Goal: Ask a question: Seek information or help from site administrators or community

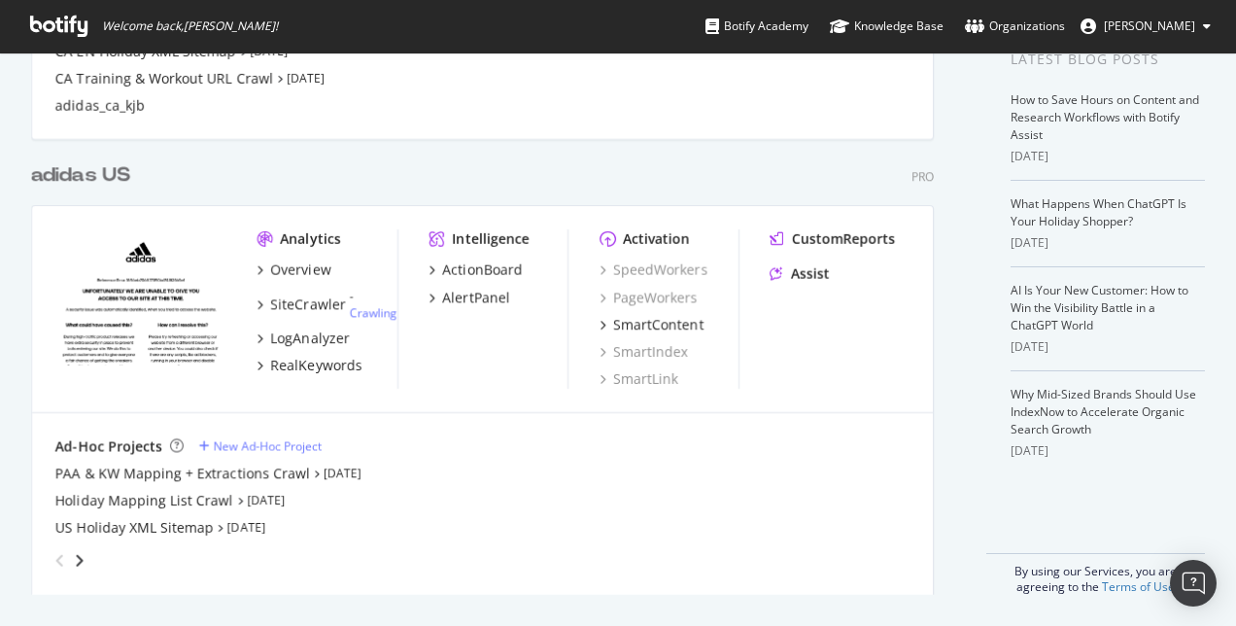
scroll to position [405, 0]
click at [803, 278] on div "Assist" at bounding box center [810, 274] width 39 height 19
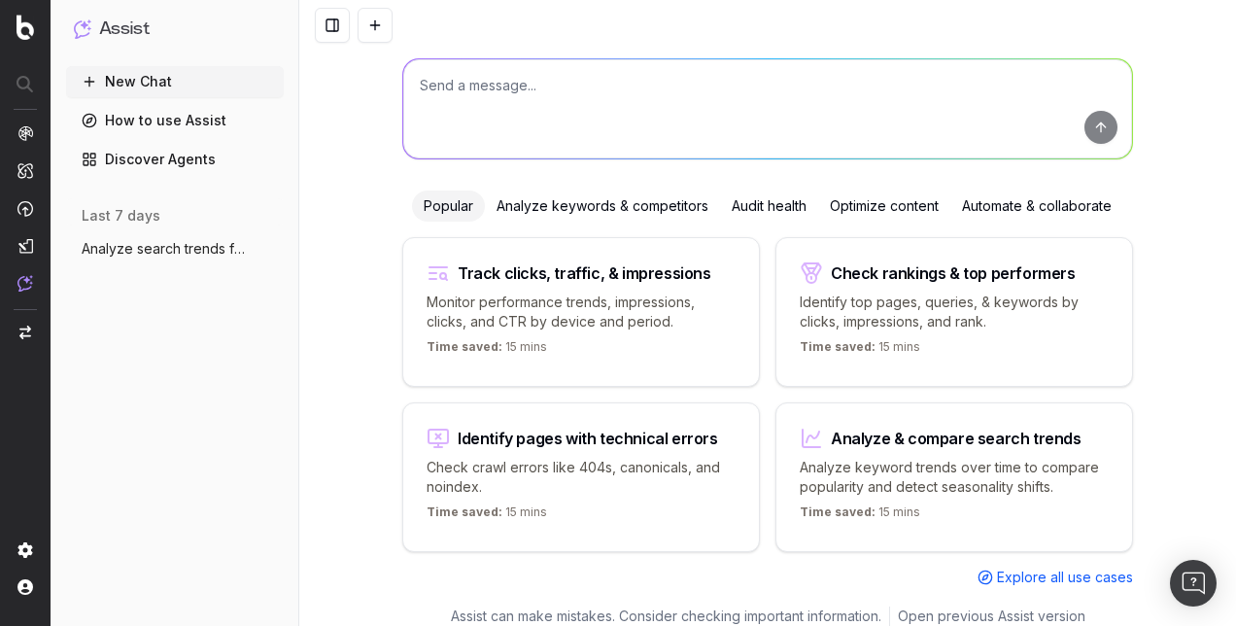
scroll to position [128, 0]
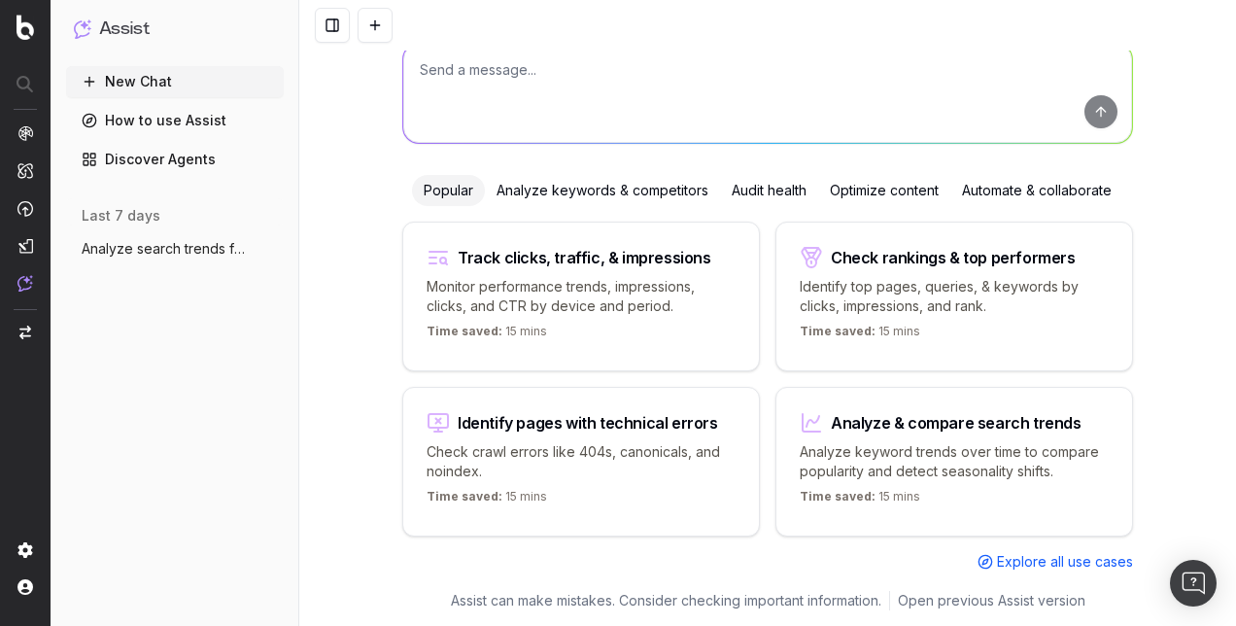
click at [173, 248] on span "Analyze search trends for: Sweat Sets, S" at bounding box center [167, 248] width 171 height 19
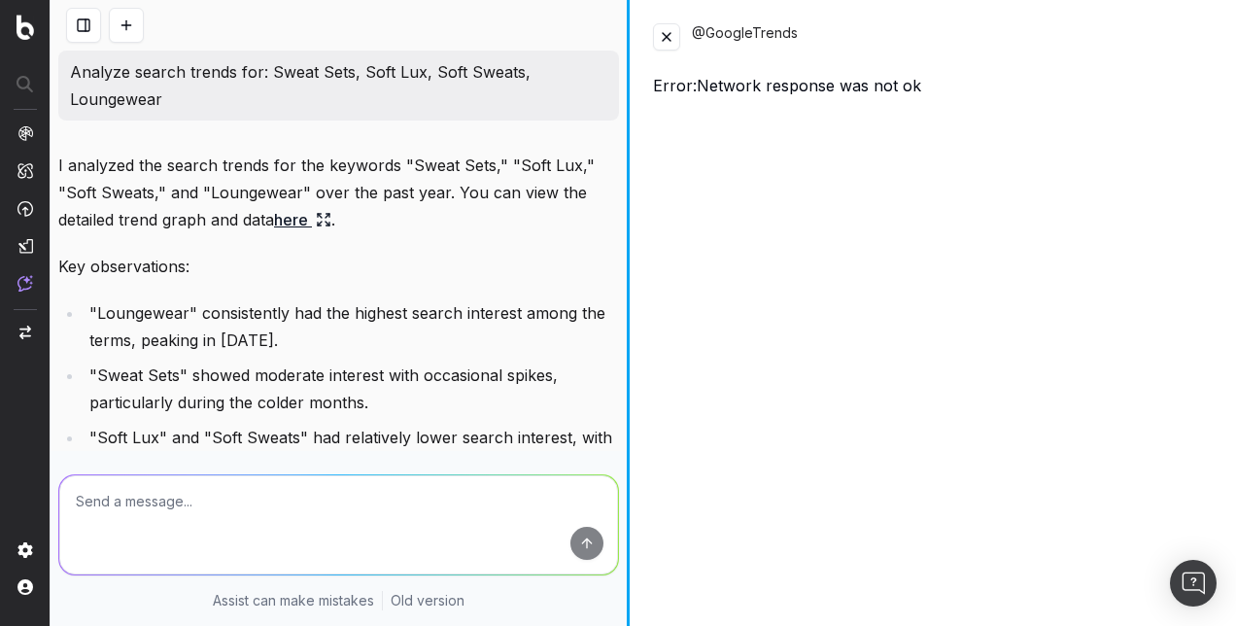
click at [628, 279] on div at bounding box center [628, 313] width 3 height 626
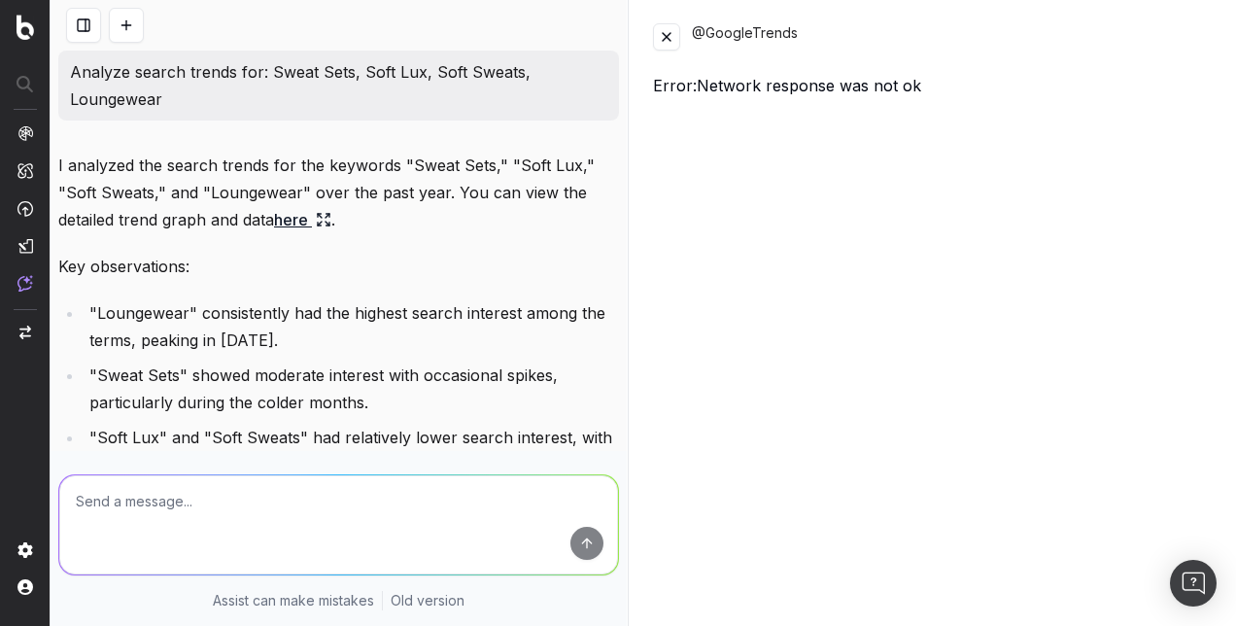
click at [289, 226] on link "here" at bounding box center [302, 219] width 57 height 27
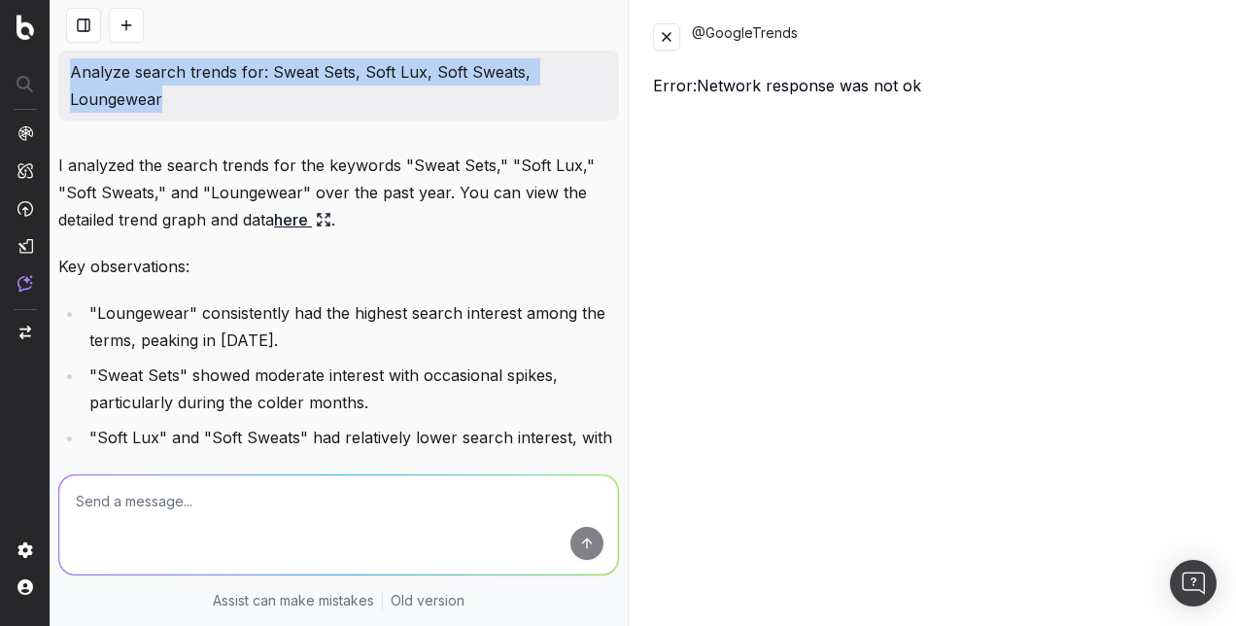
drag, startPoint x: 205, startPoint y: 97, endPoint x: 73, endPoint y: 75, distance: 134.1
click at [73, 75] on p "Analyze search trends for: Sweat Sets, Soft Lux, Soft Sweats, Loungewear" at bounding box center [339, 85] width 538 height 54
copy p "Analyze search trends for: Sweat Sets, Soft Lux, Soft Sweats, Loungewear"
click at [88, 17] on button at bounding box center [83, 25] width 35 height 35
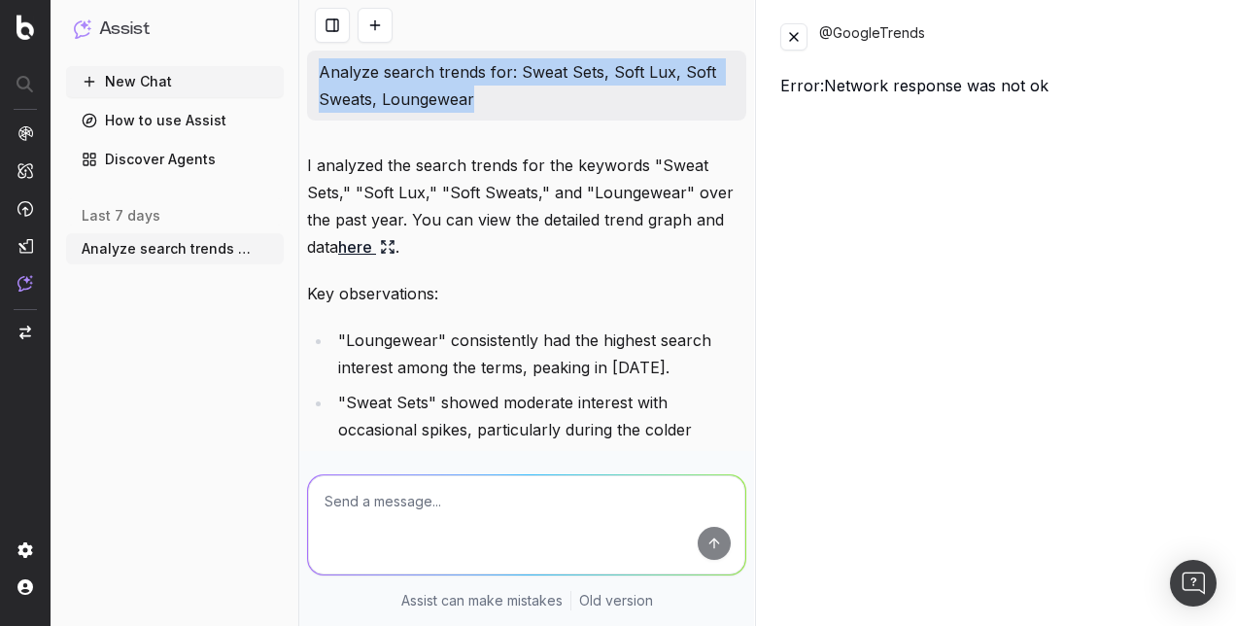
click at [137, 85] on button "New Chat" at bounding box center [175, 81] width 218 height 31
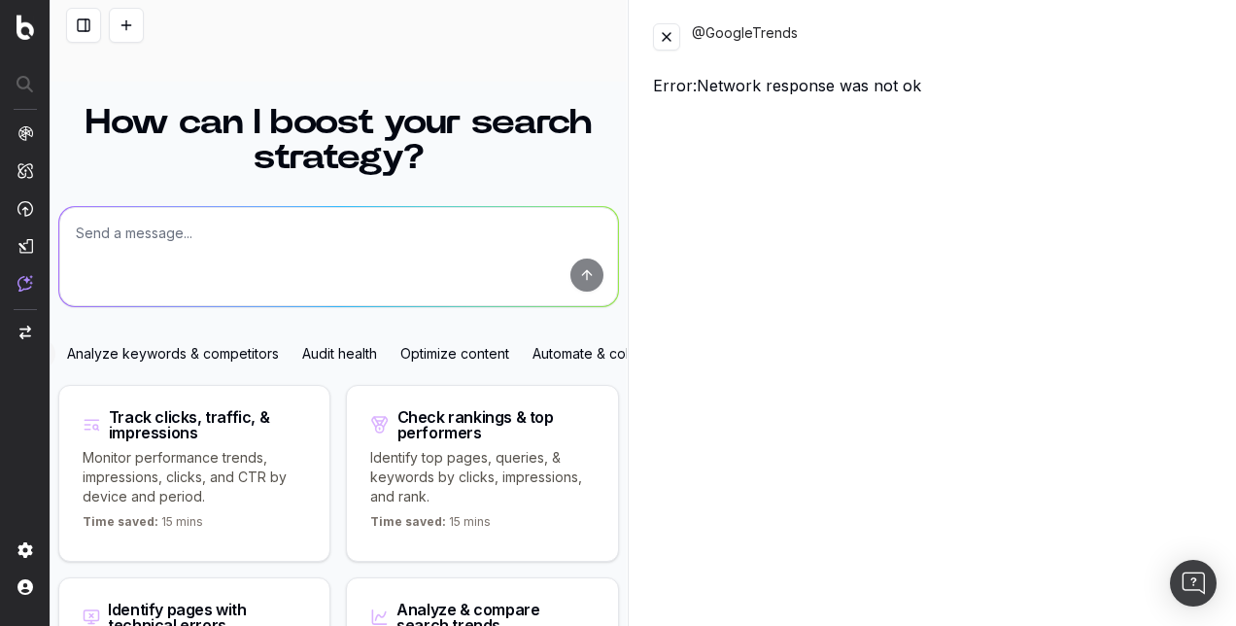
click at [255, 247] on textarea at bounding box center [338, 256] width 559 height 99
paste textarea "Analyze search trends for: Sweat Sets, Soft Lux, Soft Sweats, Loungewear"
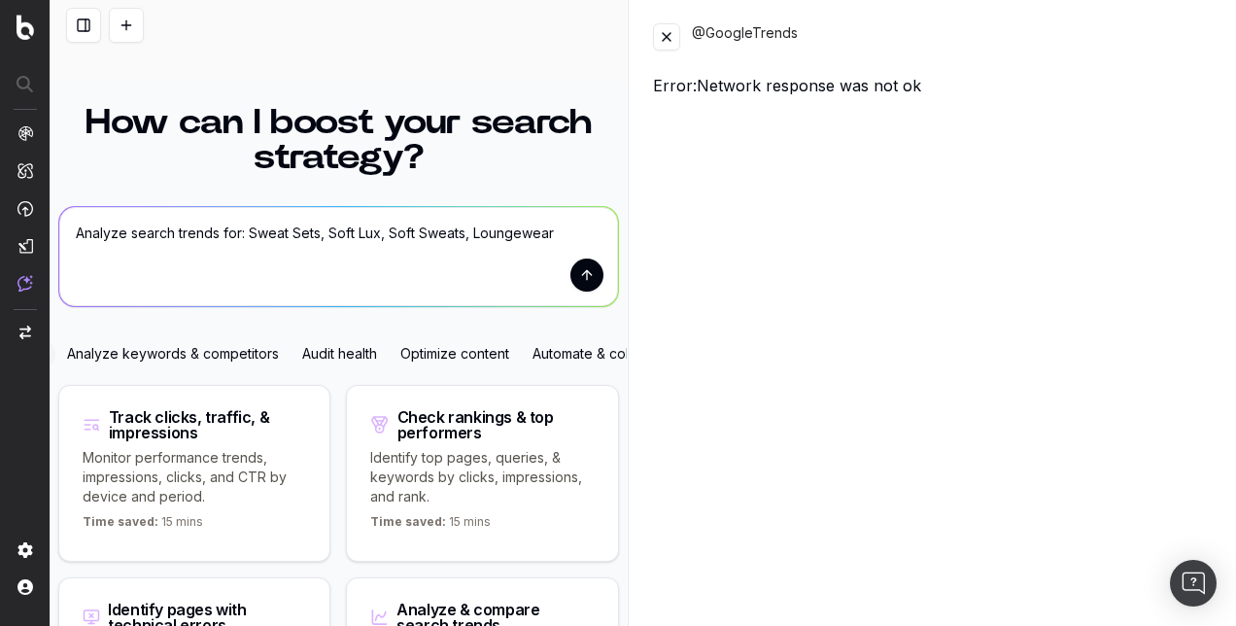
type textarea "Analyze search trends for: Sweat Sets, Soft Lux, Soft Sweats, Loungewear"
click at [576, 280] on button "submit" at bounding box center [587, 275] width 33 height 33
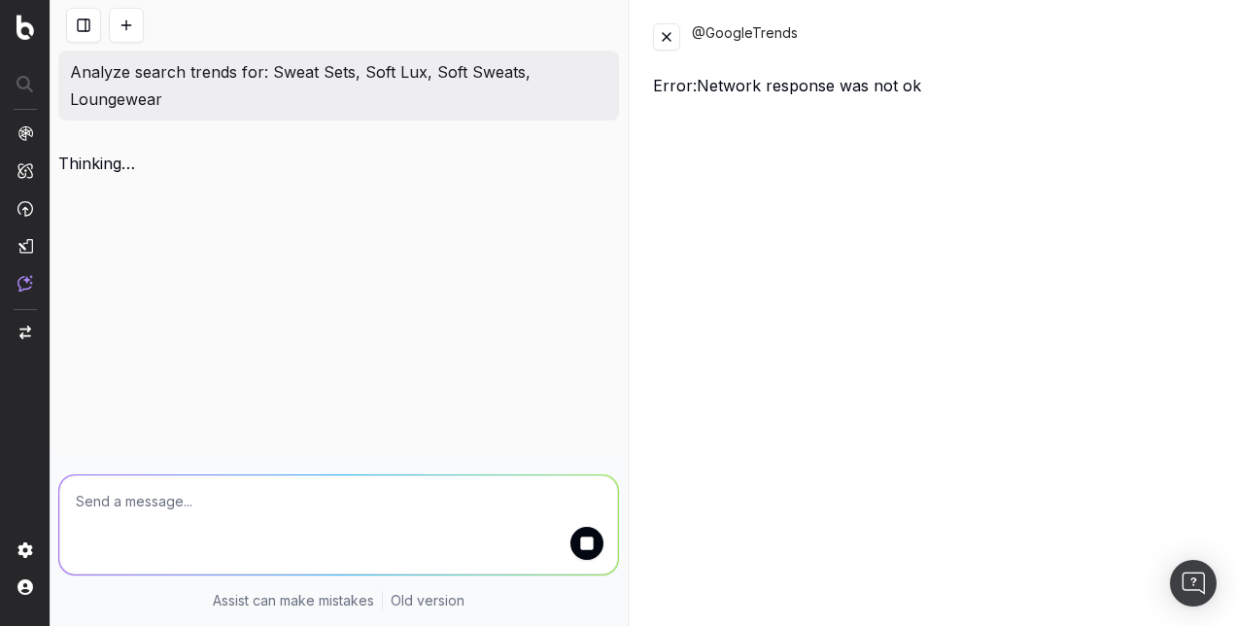
click at [671, 35] on button at bounding box center [666, 36] width 27 height 27
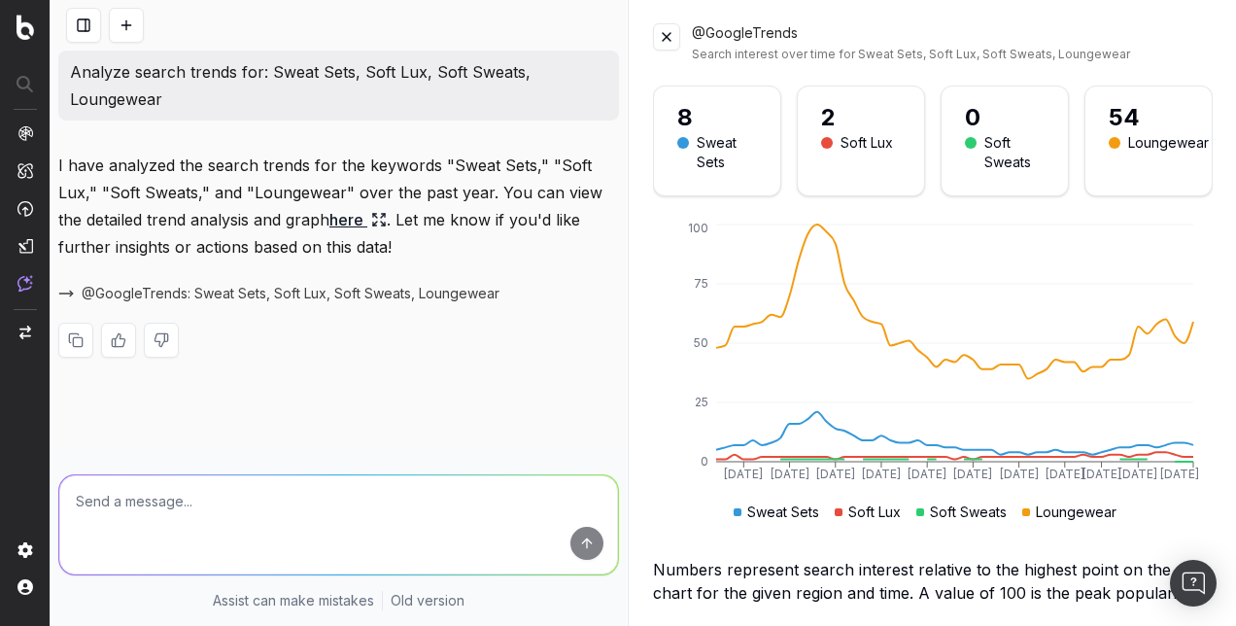
drag, startPoint x: 918, startPoint y: 566, endPoint x: 680, endPoint y: 330, distance: 334.1
click at [680, 330] on icon "[DATE] [DATE] Dec [DATE] Feb [DATE] [DATE] [DATE] [DATE] Aug [DATE] 0 25 50 75 …" at bounding box center [925, 373] width 545 height 307
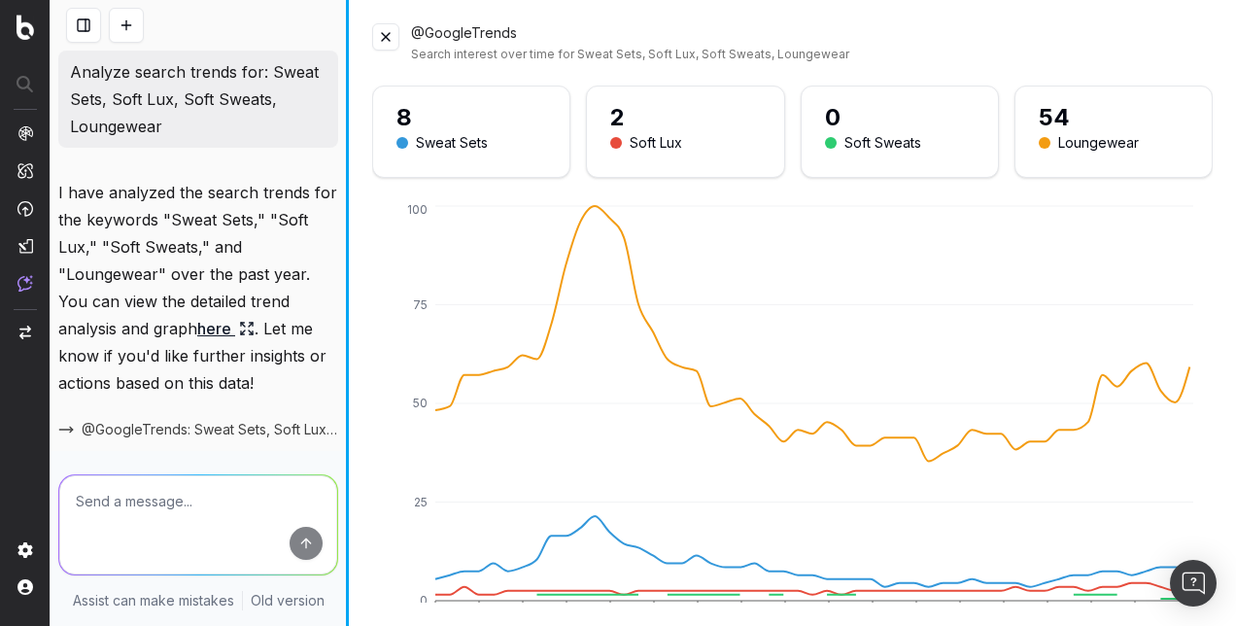
click at [193, 371] on div "Analyze search trends for: Sweat Sets, Soft Lux, Soft Sweats, Loungewear I have…" at bounding box center [644, 313] width 1186 height 626
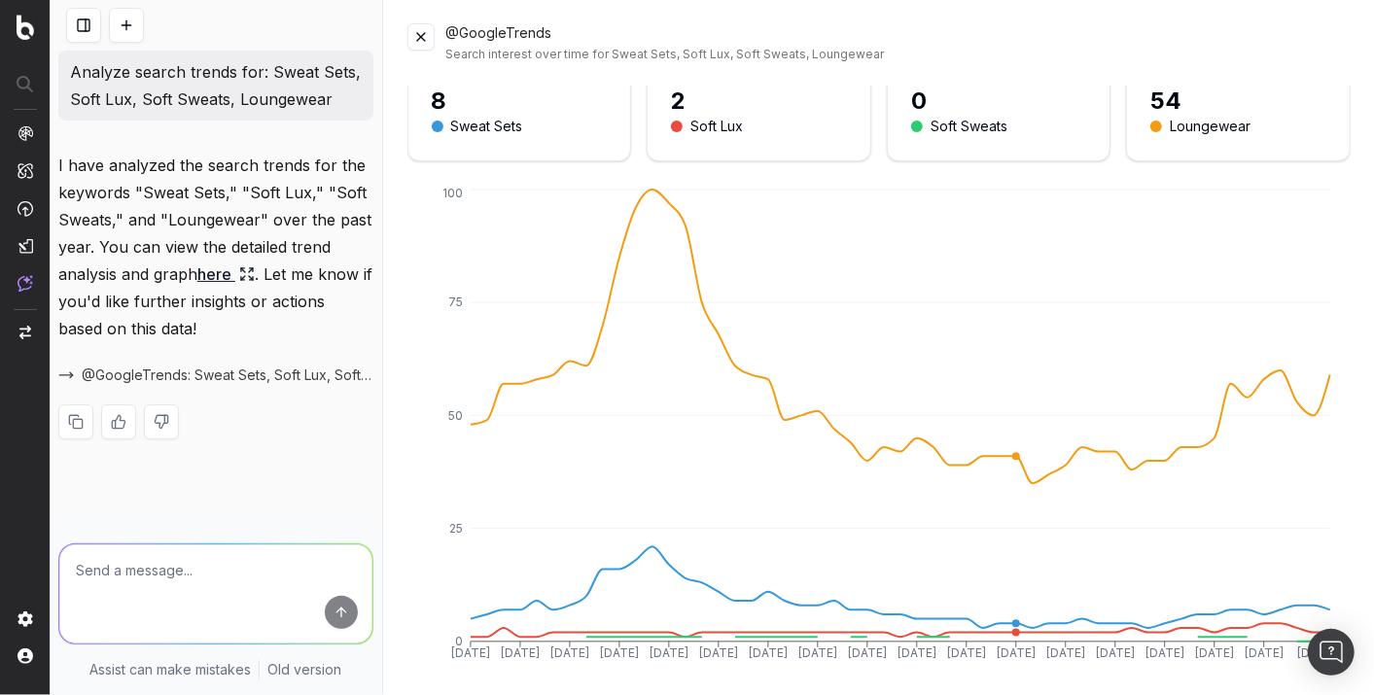
scroll to position [16, 0]
click at [220, 275] on link "here" at bounding box center [225, 274] width 57 height 27
click at [86, 16] on button at bounding box center [83, 25] width 35 height 35
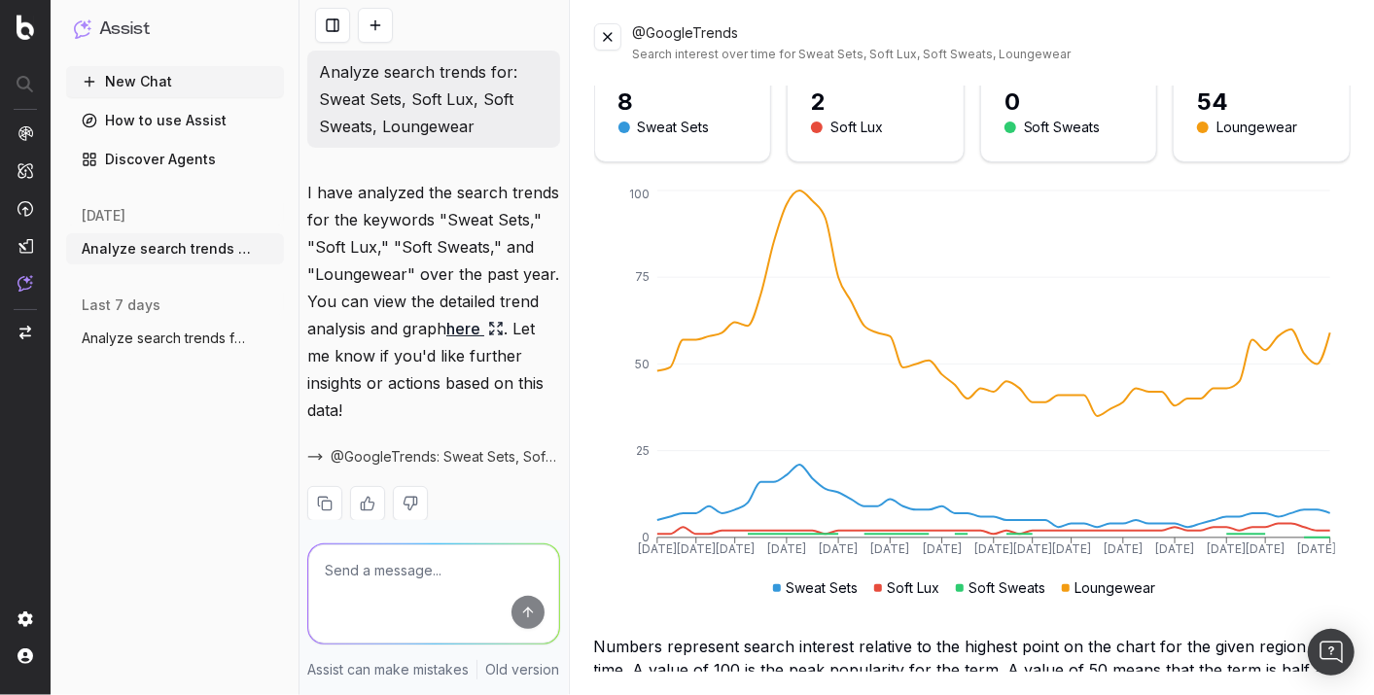
click at [154, 332] on span "Analyze search trends for: Sweat Sets, S" at bounding box center [167, 338] width 171 height 19
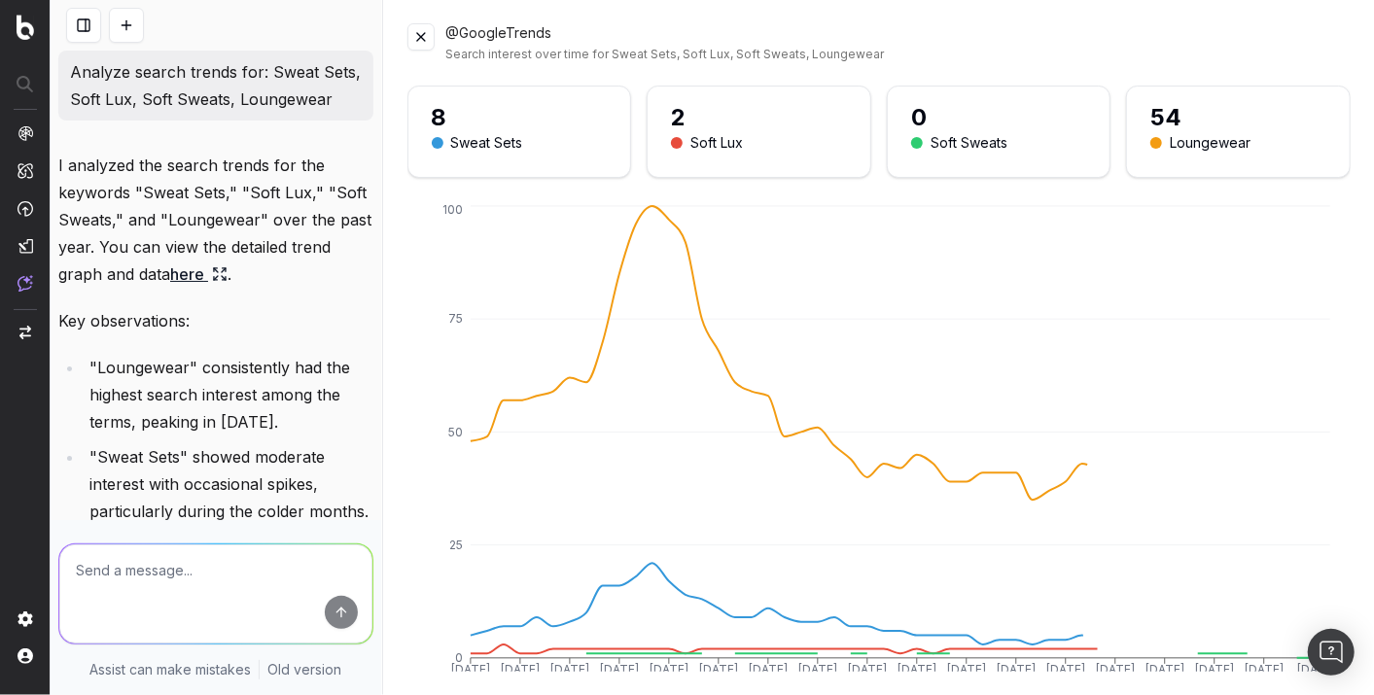
click at [154, 332] on div "I analyzed the search trends for the keywords "Sweat Sets," "Soft Lux," "Soft S…" at bounding box center [215, 498] width 315 height 692
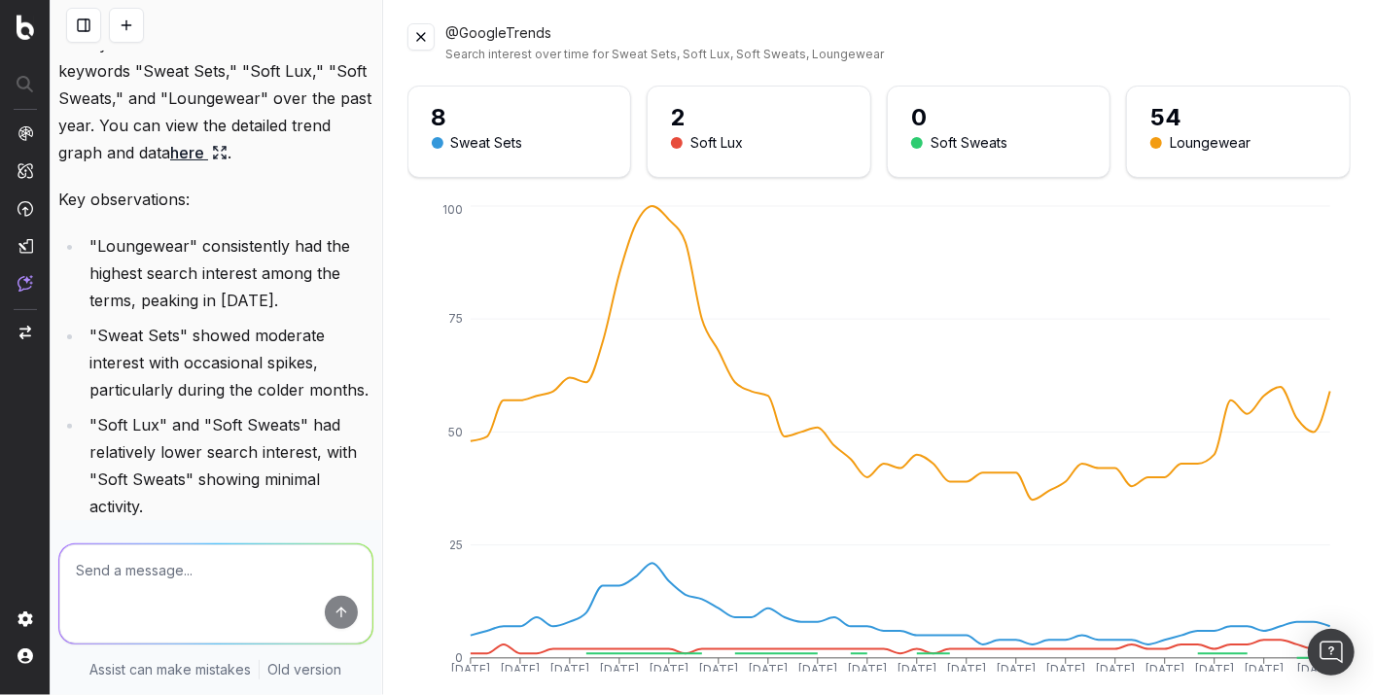
scroll to position [70, 0]
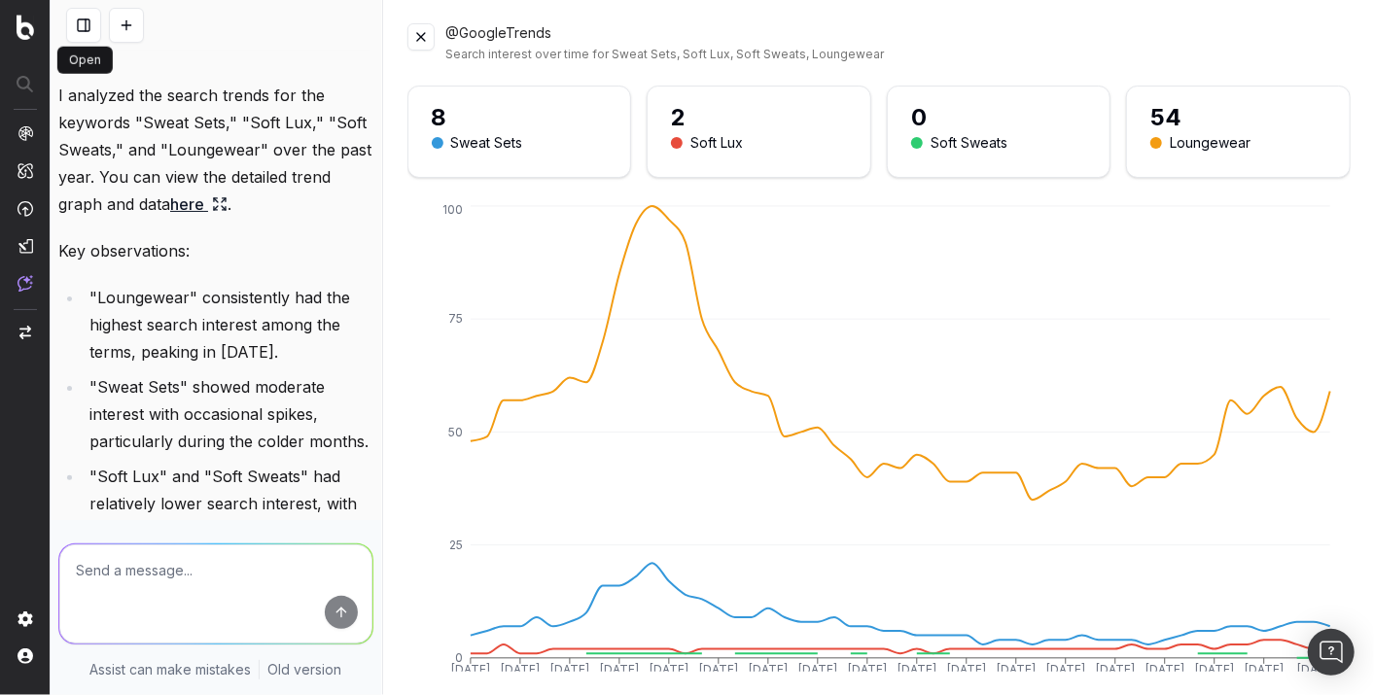
click at [88, 22] on button at bounding box center [83, 25] width 35 height 35
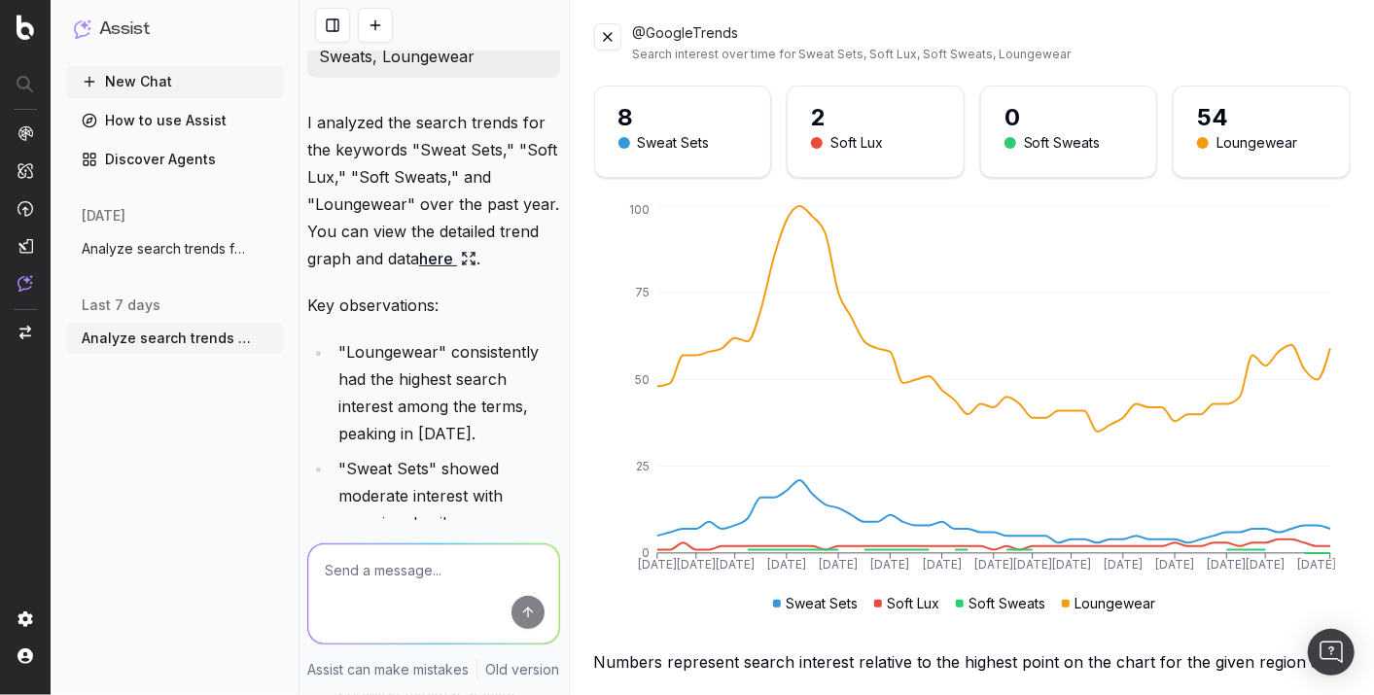
click at [132, 260] on button "Analyze search trends for: Sweat Sets, S" at bounding box center [175, 248] width 218 height 31
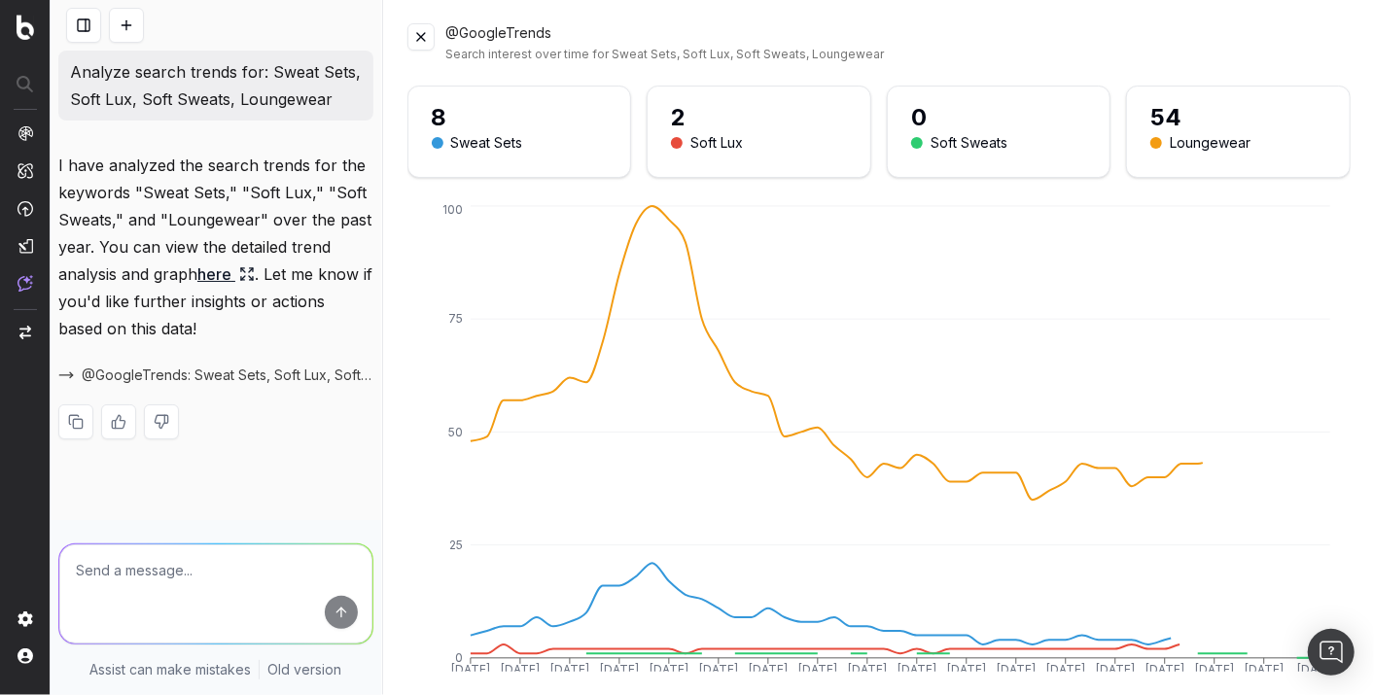
click at [240, 564] on textarea at bounding box center [215, 593] width 313 height 99
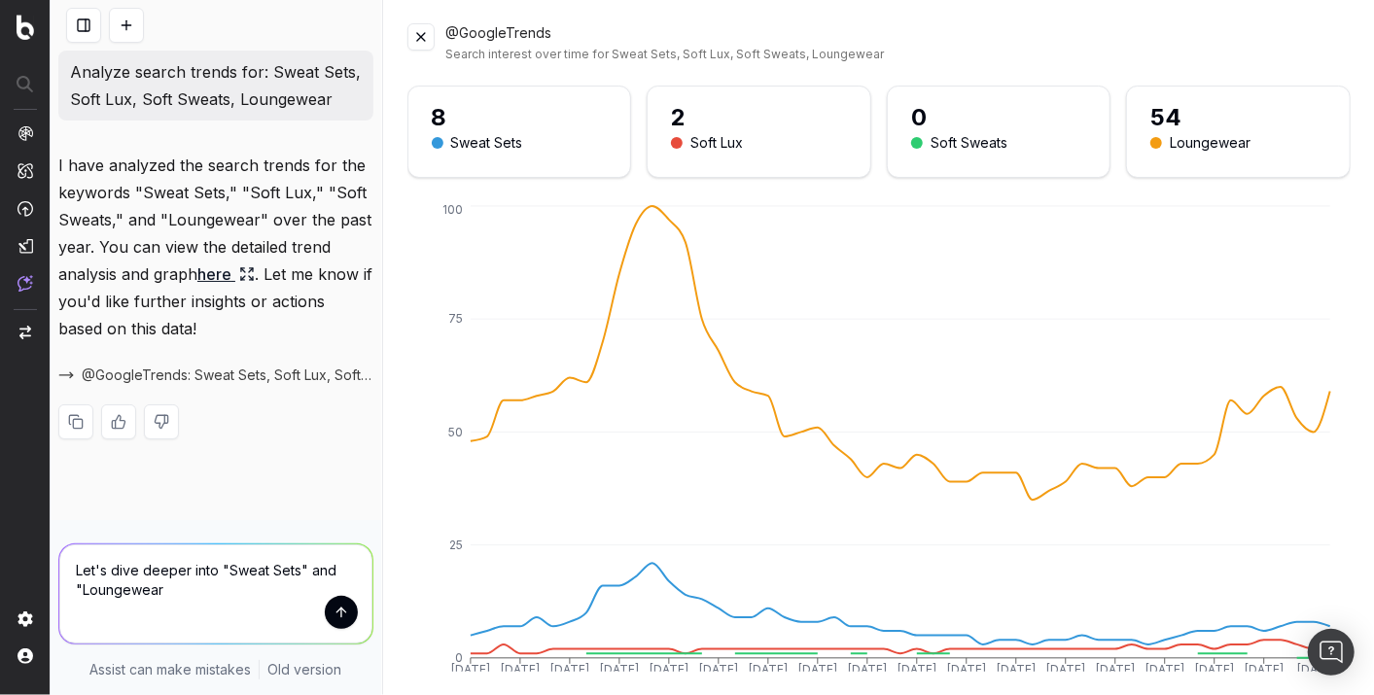
type textarea "Let's dive deeper into "Sweat Sets" and "Loungewear""
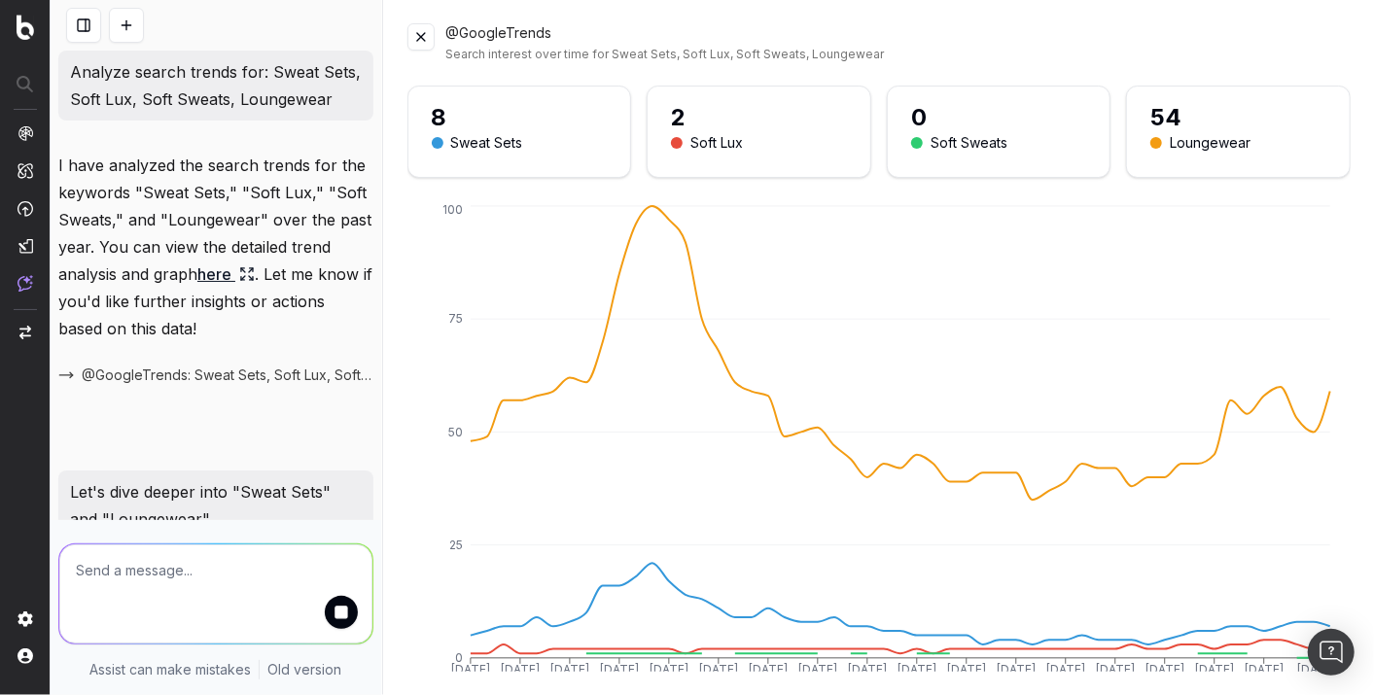
scroll to position [105, 0]
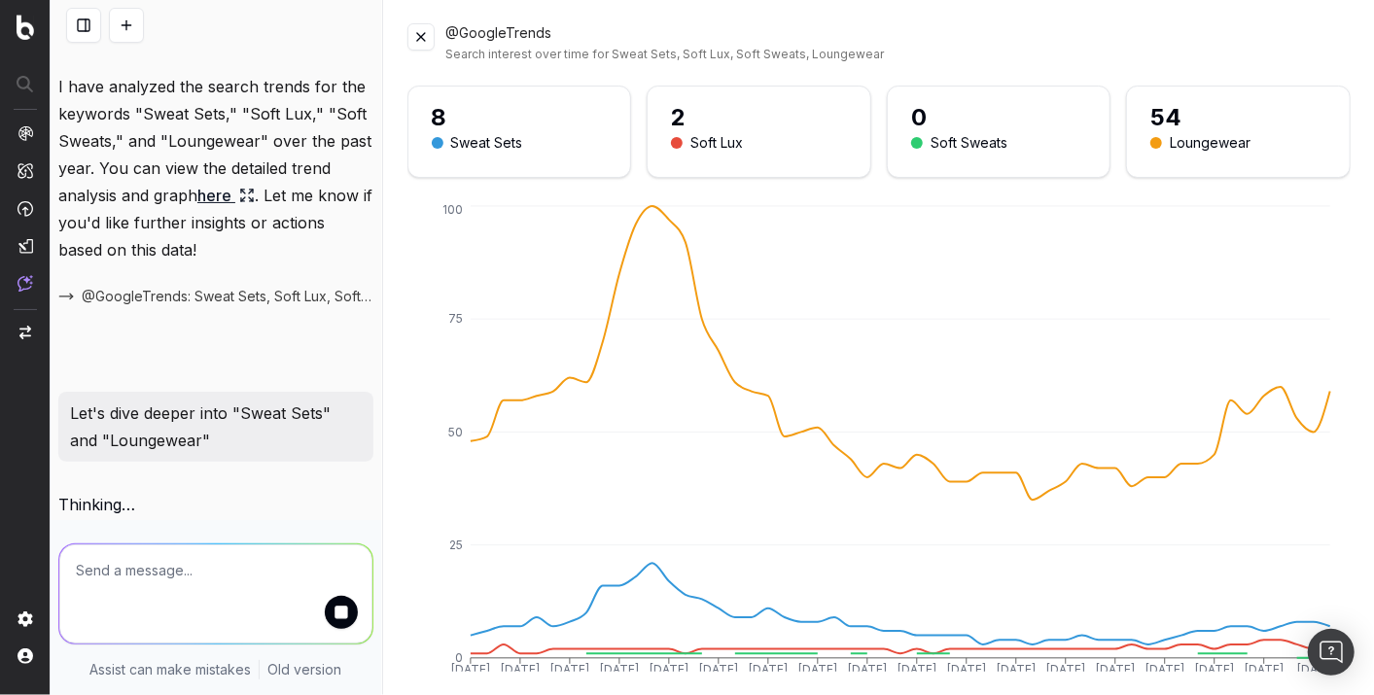
click at [423, 41] on button at bounding box center [420, 36] width 27 height 27
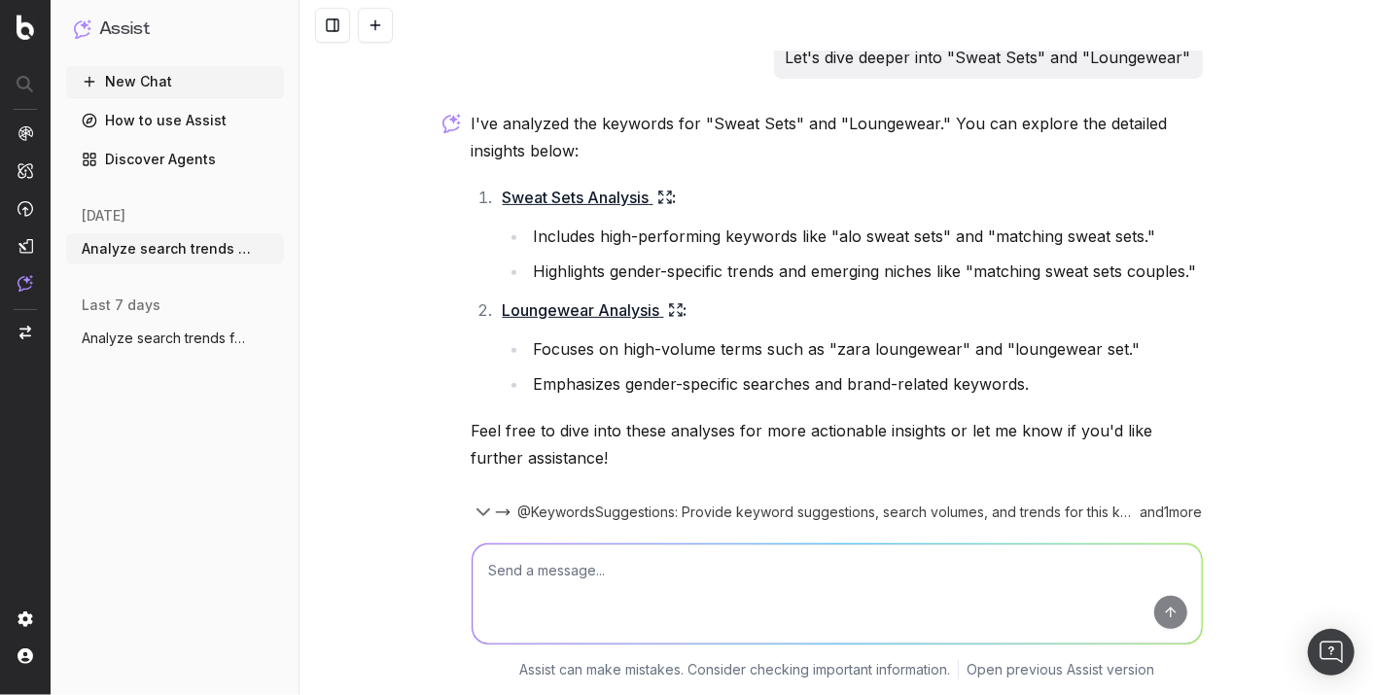
scroll to position [301, 0]
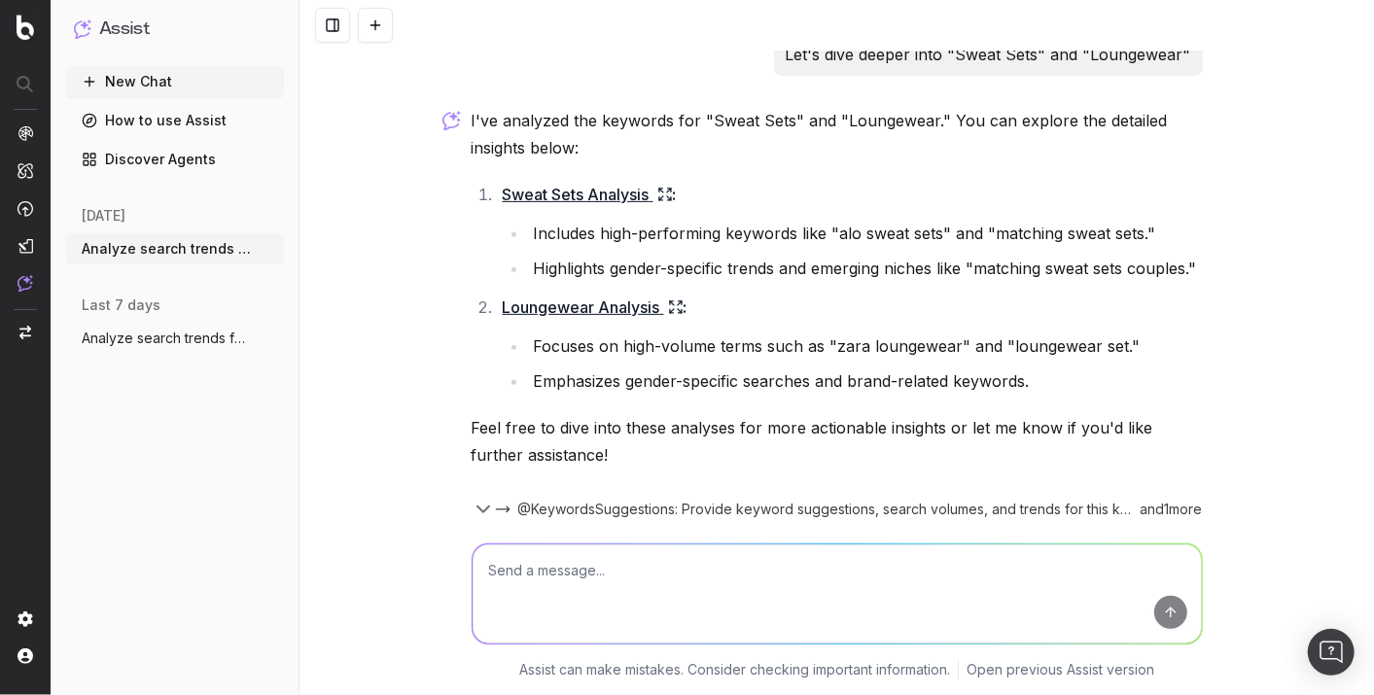
click at [598, 193] on link "Sweat Sets Analysis" at bounding box center [588, 194] width 170 height 27
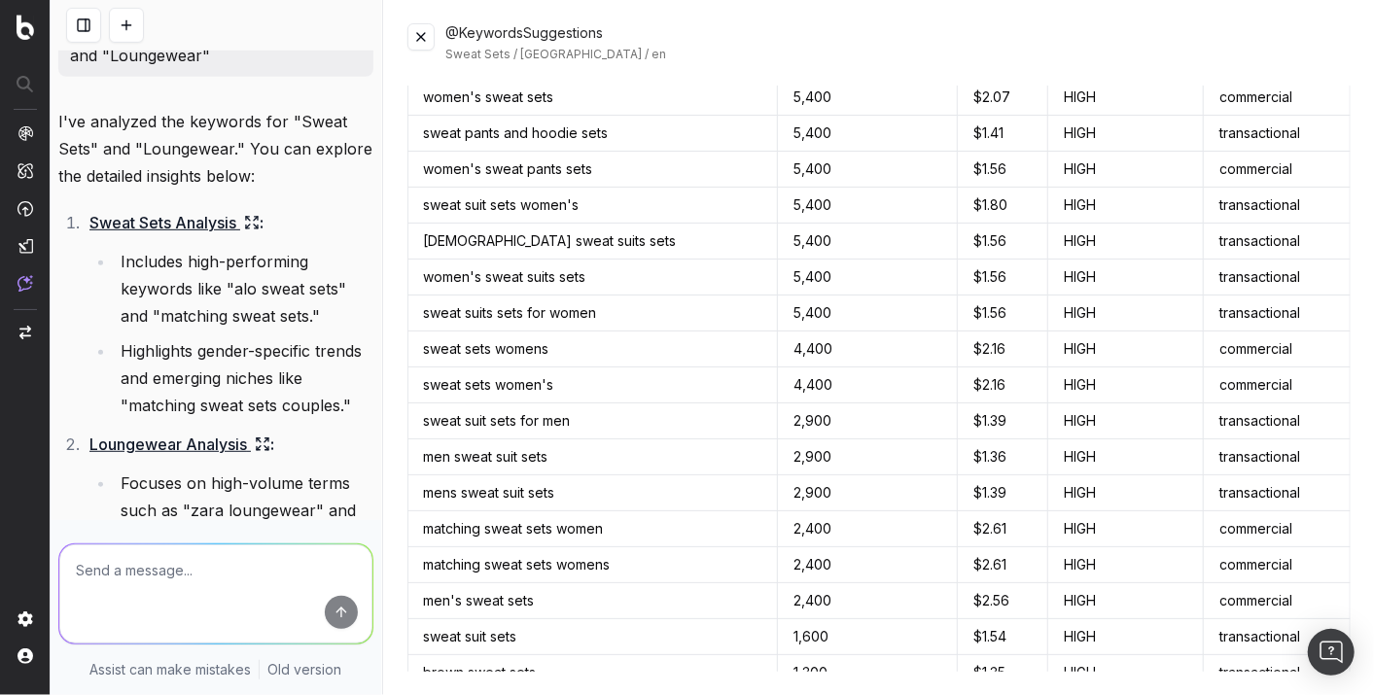
scroll to position [0, 0]
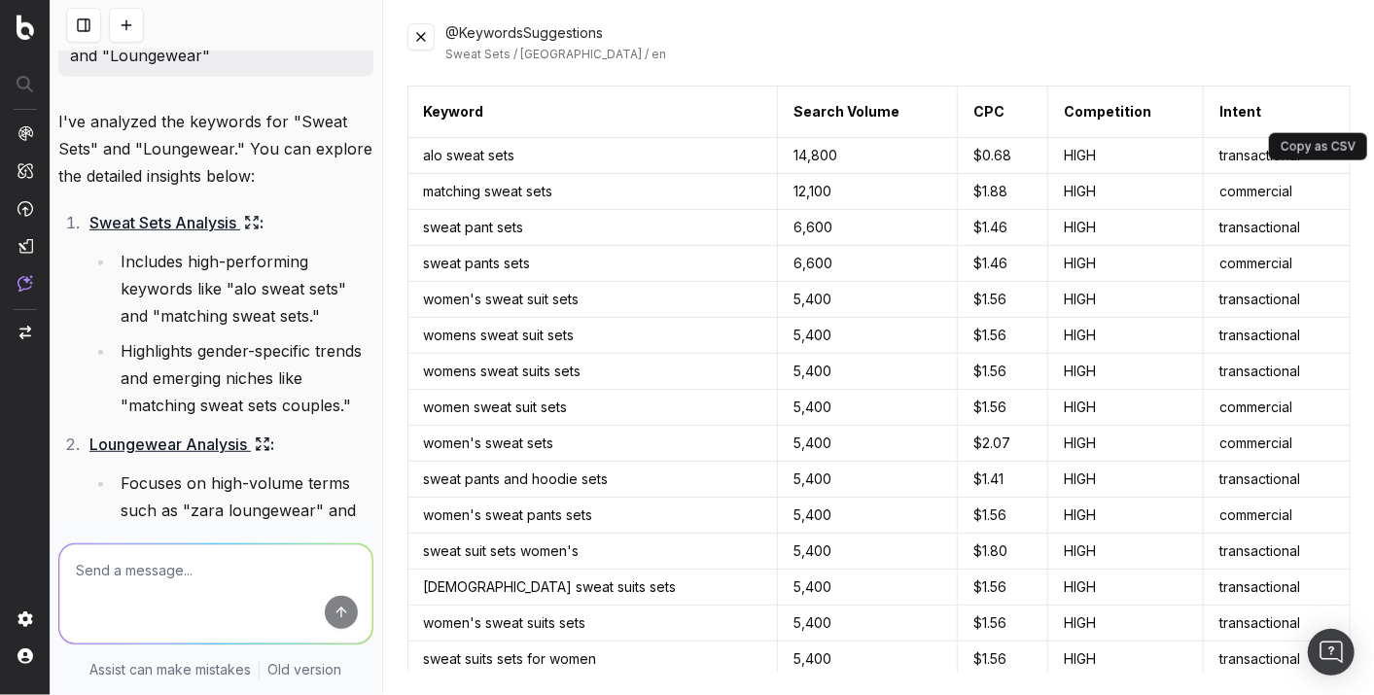
click at [1235, 112] on button at bounding box center [1331, 111] width 35 height 35
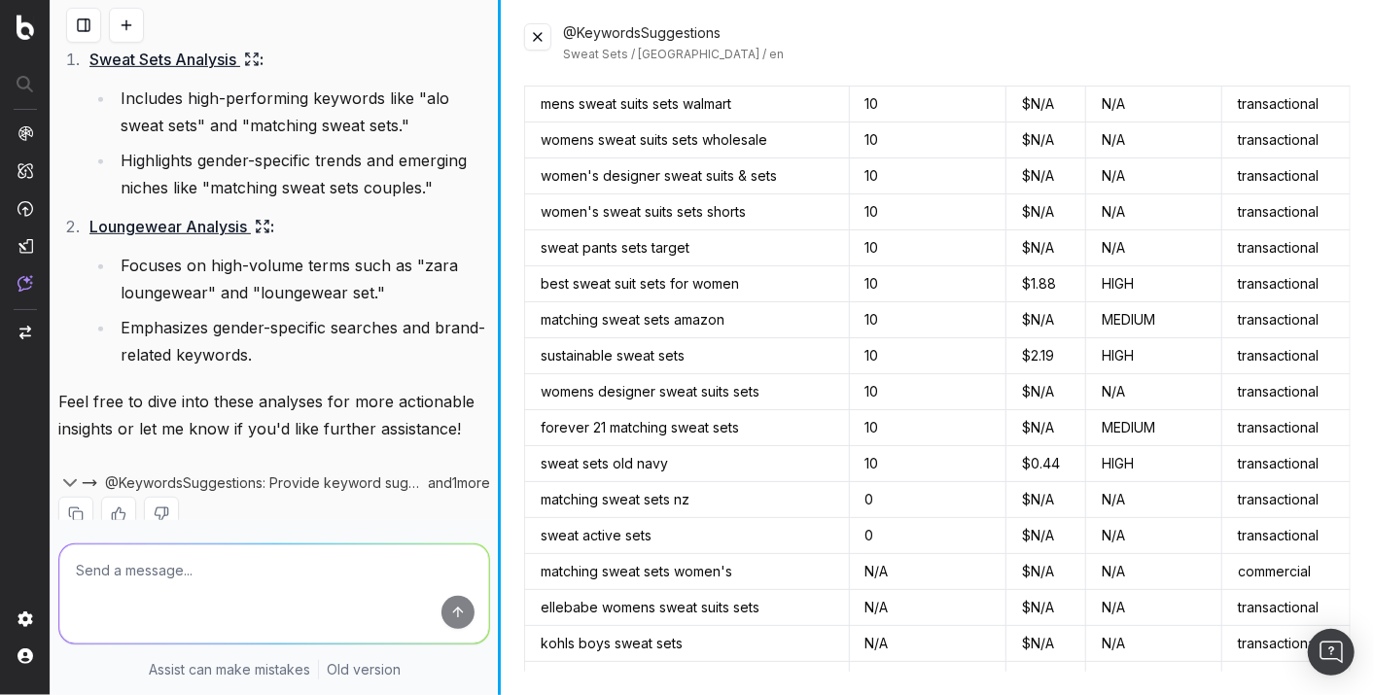
scroll to position [491, 0]
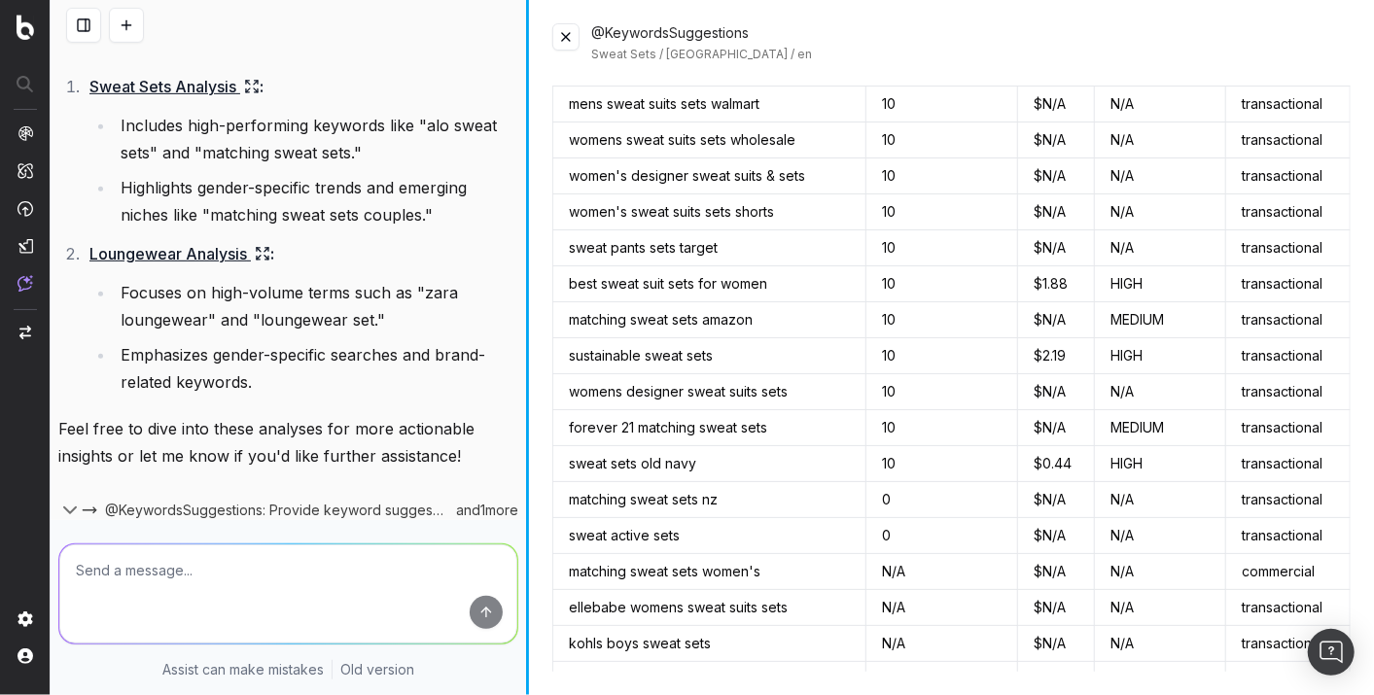
click at [526, 180] on div at bounding box center [527, 347] width 3 height 695
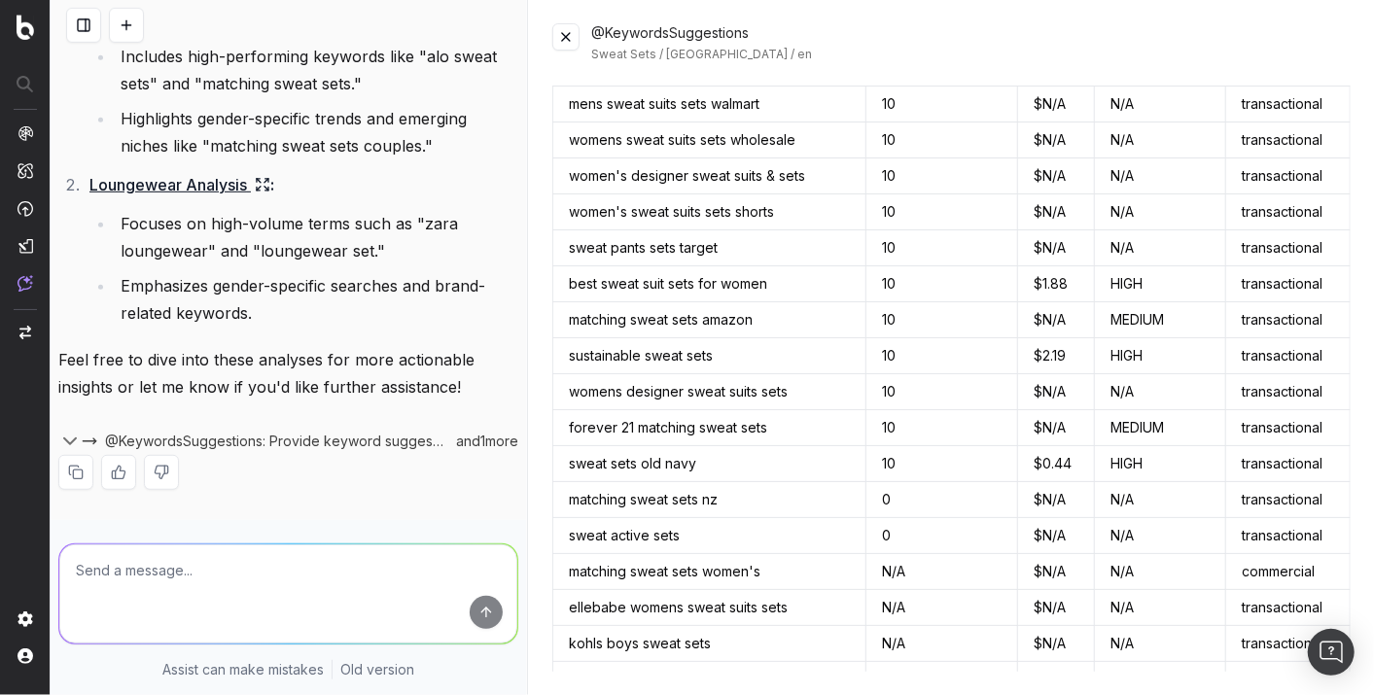
scroll to position [560, 0]
click at [199, 183] on link "Loungewear Analysis" at bounding box center [179, 184] width 181 height 27
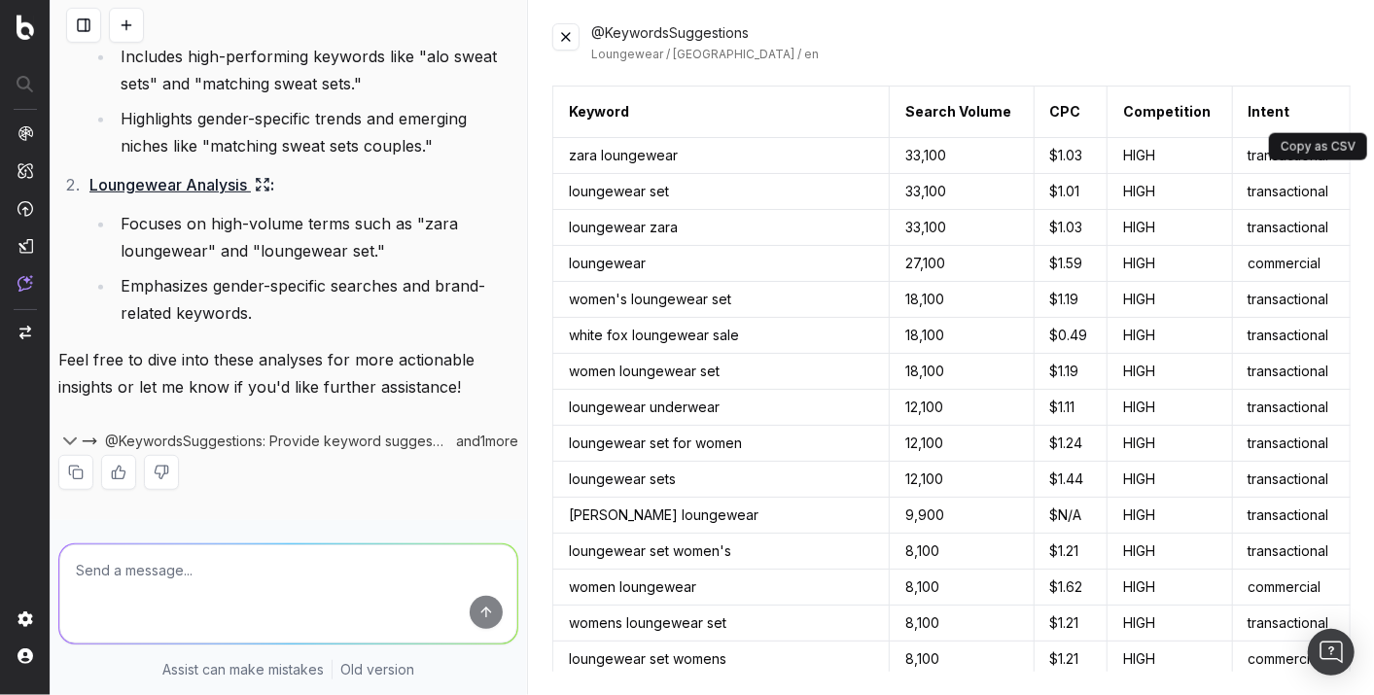
click at [1235, 119] on button at bounding box center [1331, 111] width 35 height 35
click at [350, 541] on div at bounding box center [288, 590] width 475 height 140
click at [358, 559] on textarea at bounding box center [288, 593] width 458 height 99
click at [83, 29] on button at bounding box center [83, 25] width 35 height 35
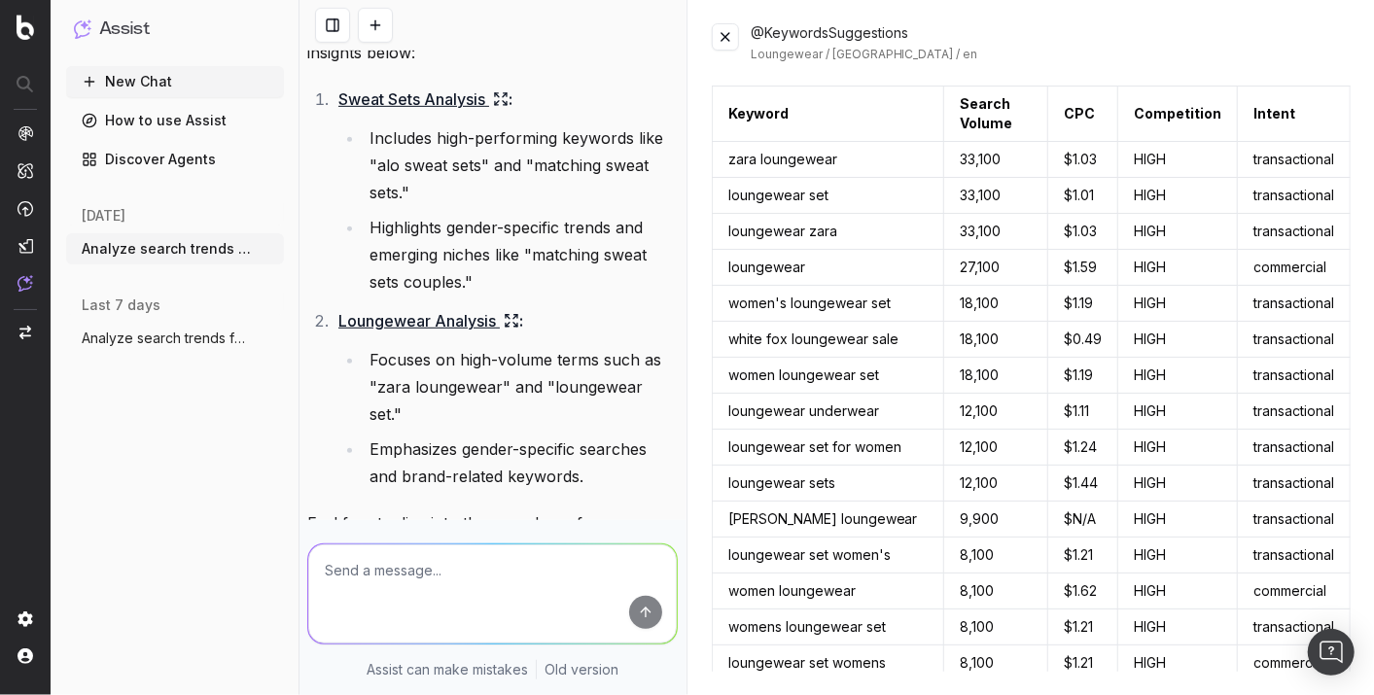
scroll to position [642, 0]
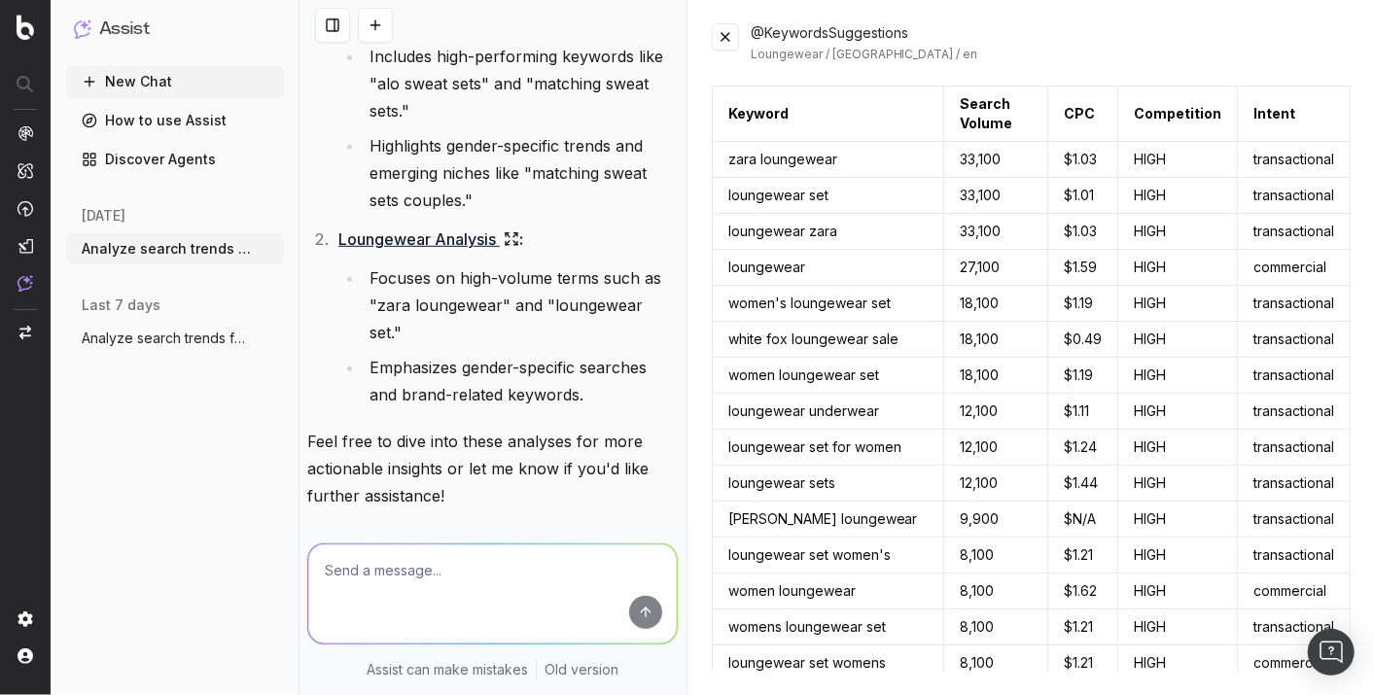
click at [124, 347] on span "Analyze search trends for: Sweat Sets, S" at bounding box center [167, 338] width 171 height 19
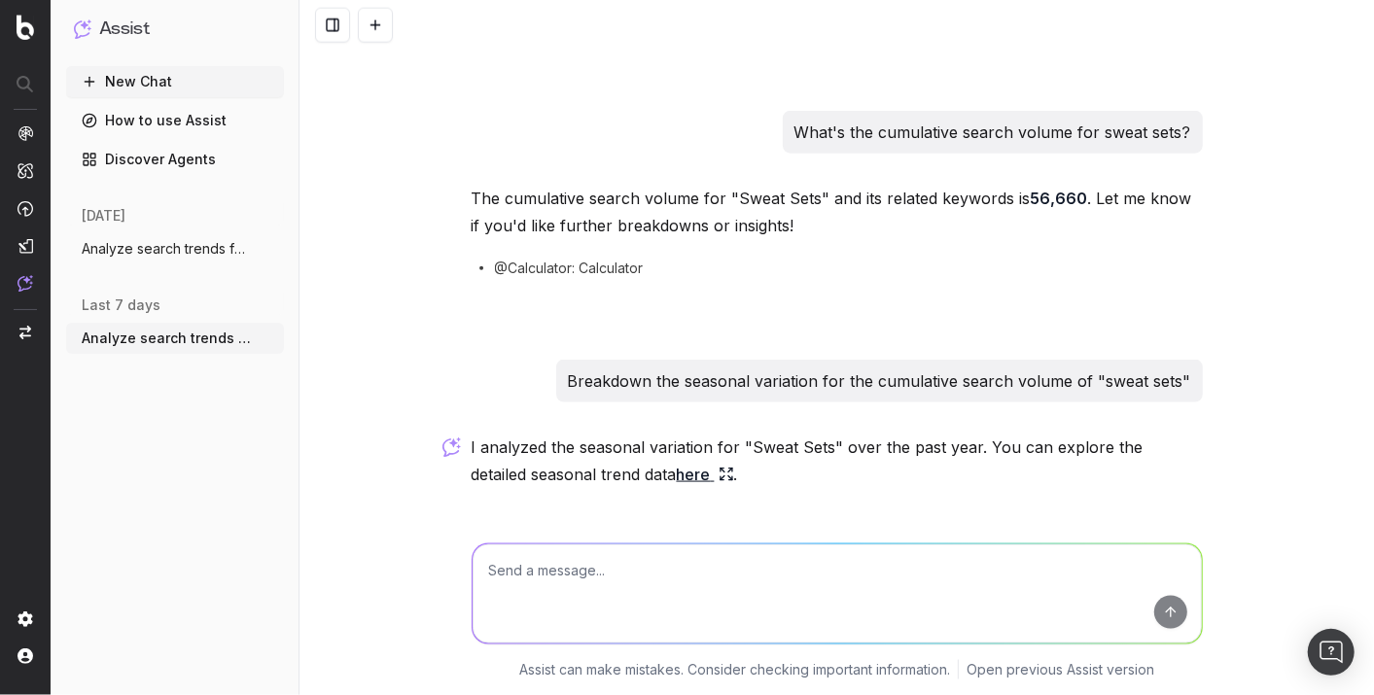
scroll to position [1325, 0]
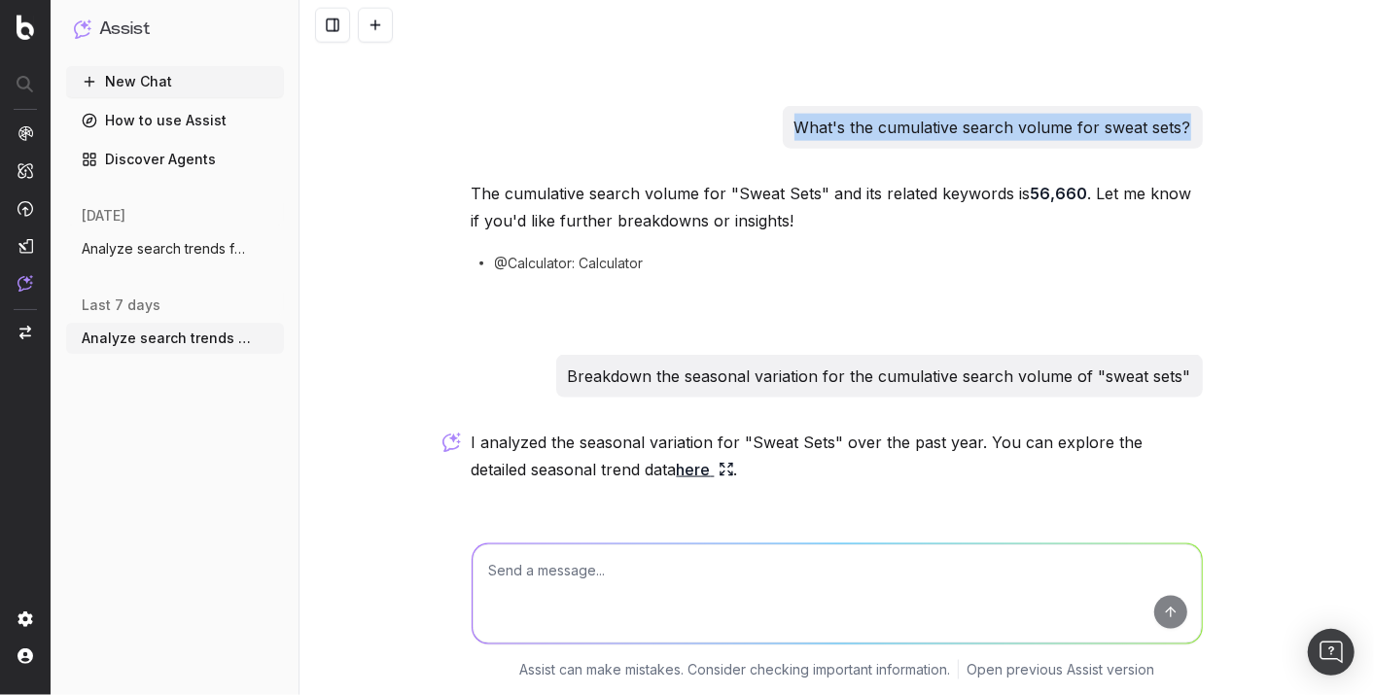
drag, startPoint x: 794, startPoint y: 122, endPoint x: 1183, endPoint y: 119, distance: 388.8
click at [1183, 119] on div "What's the cumulative search volume for sweat sets?" at bounding box center [993, 127] width 420 height 43
copy p "What's the cumulative search volume for sweat sets?"
click at [195, 242] on span "Analyze search trends for: Sweat Sets, S" at bounding box center [167, 248] width 171 height 19
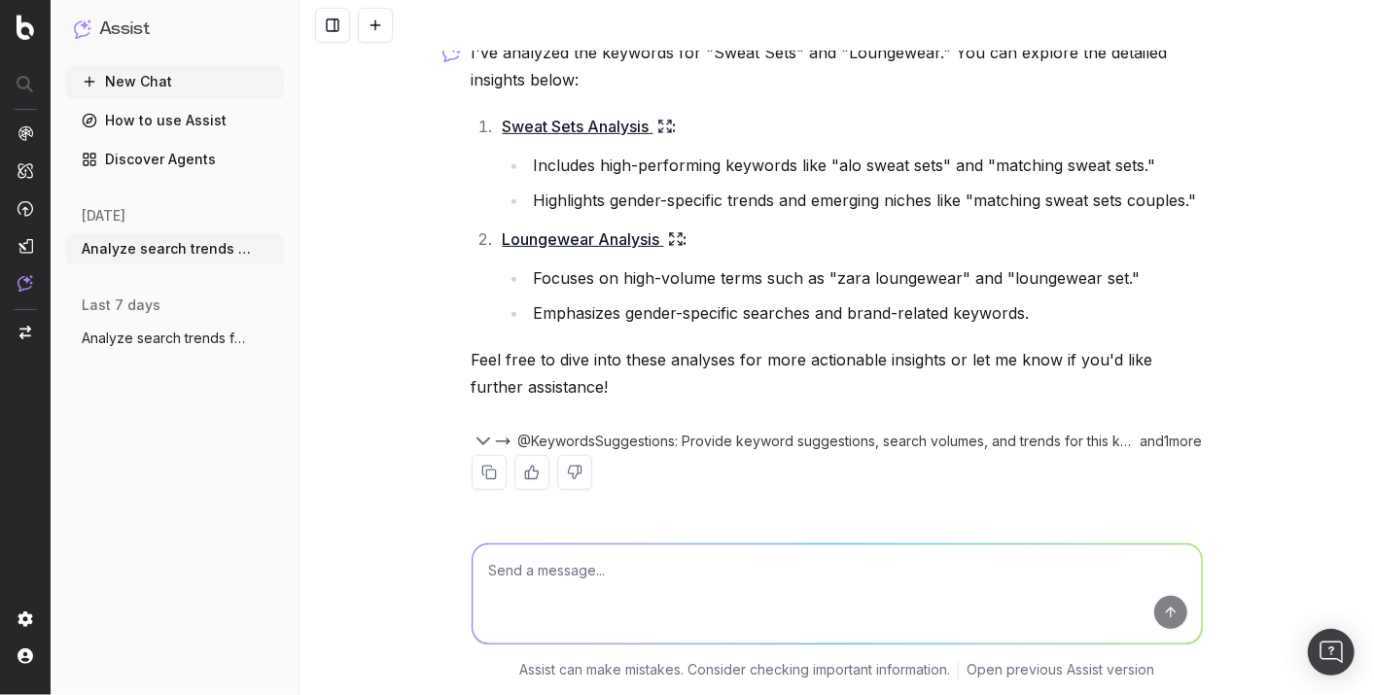
click at [548, 570] on textarea at bounding box center [836, 593] width 729 height 99
paste textarea "What's the cumulative search volume for sweat sets?"
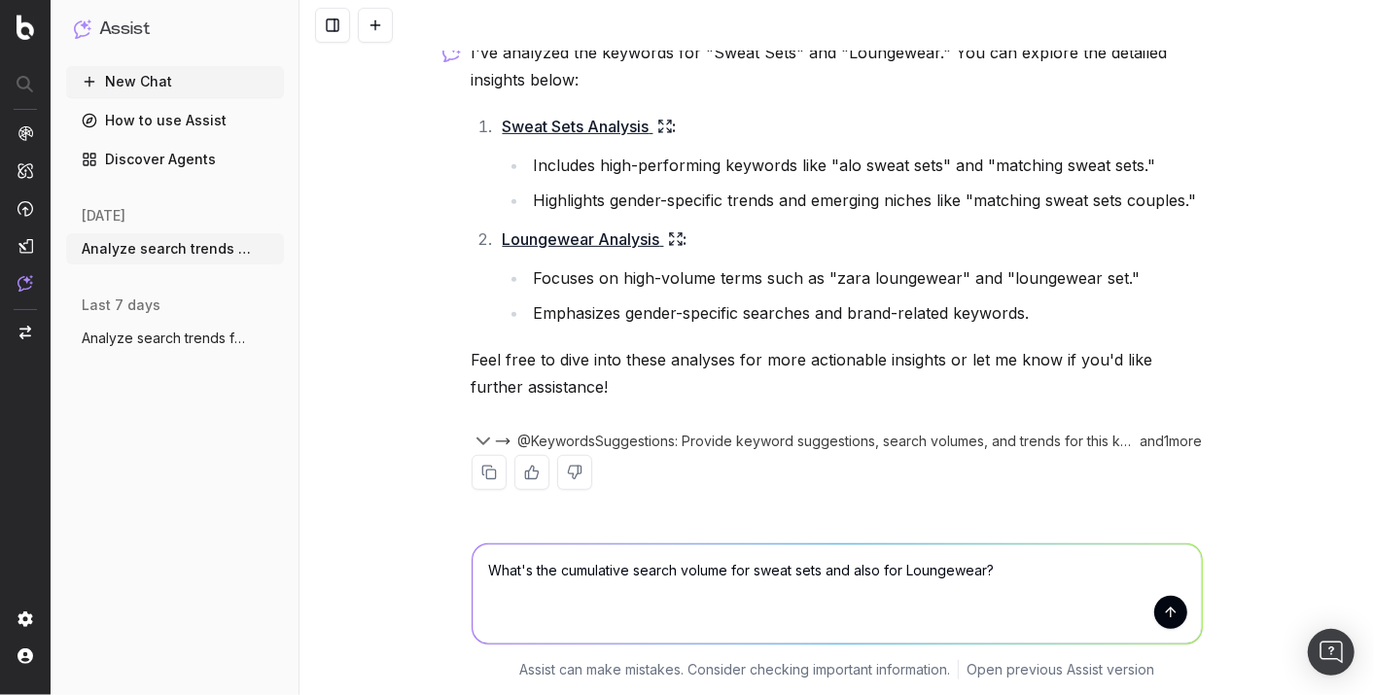
type textarea "What's the cumulative search volume for sweat sets and also for Loungewear?"
click at [1162, 611] on button "submit" at bounding box center [1170, 612] width 33 height 33
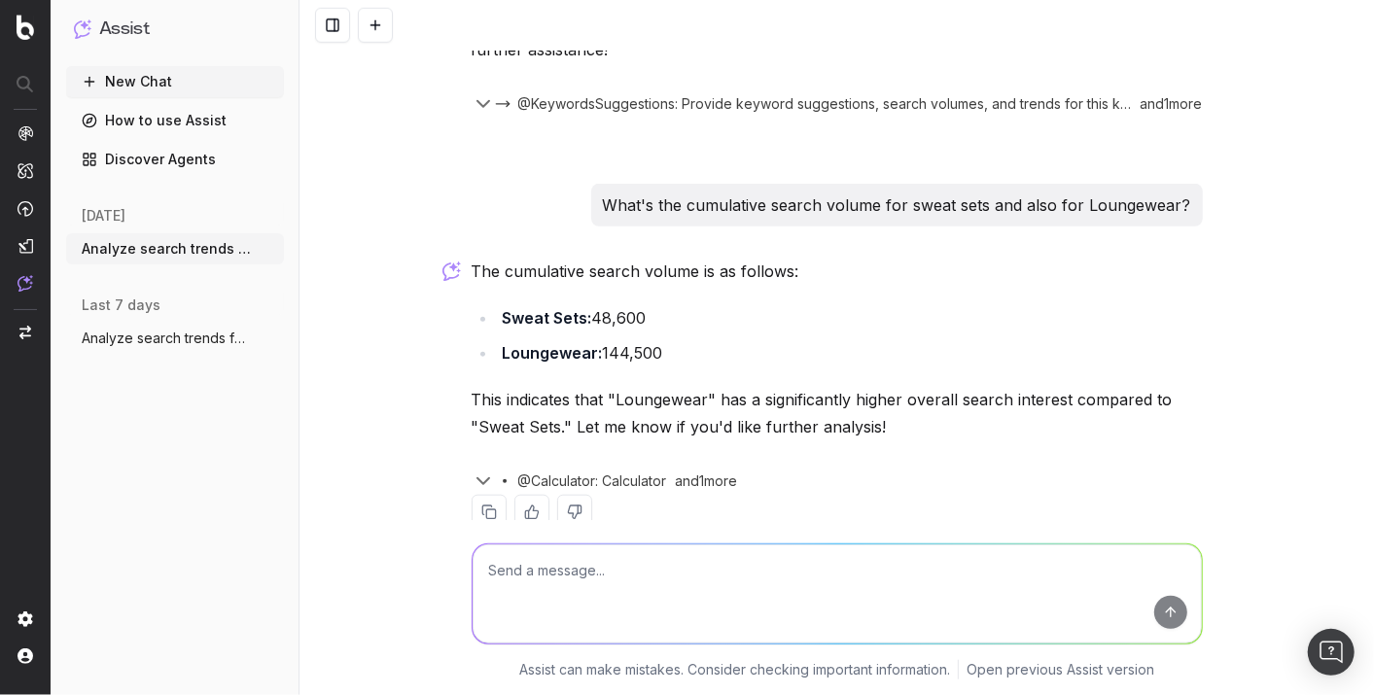
scroll to position [715, 0]
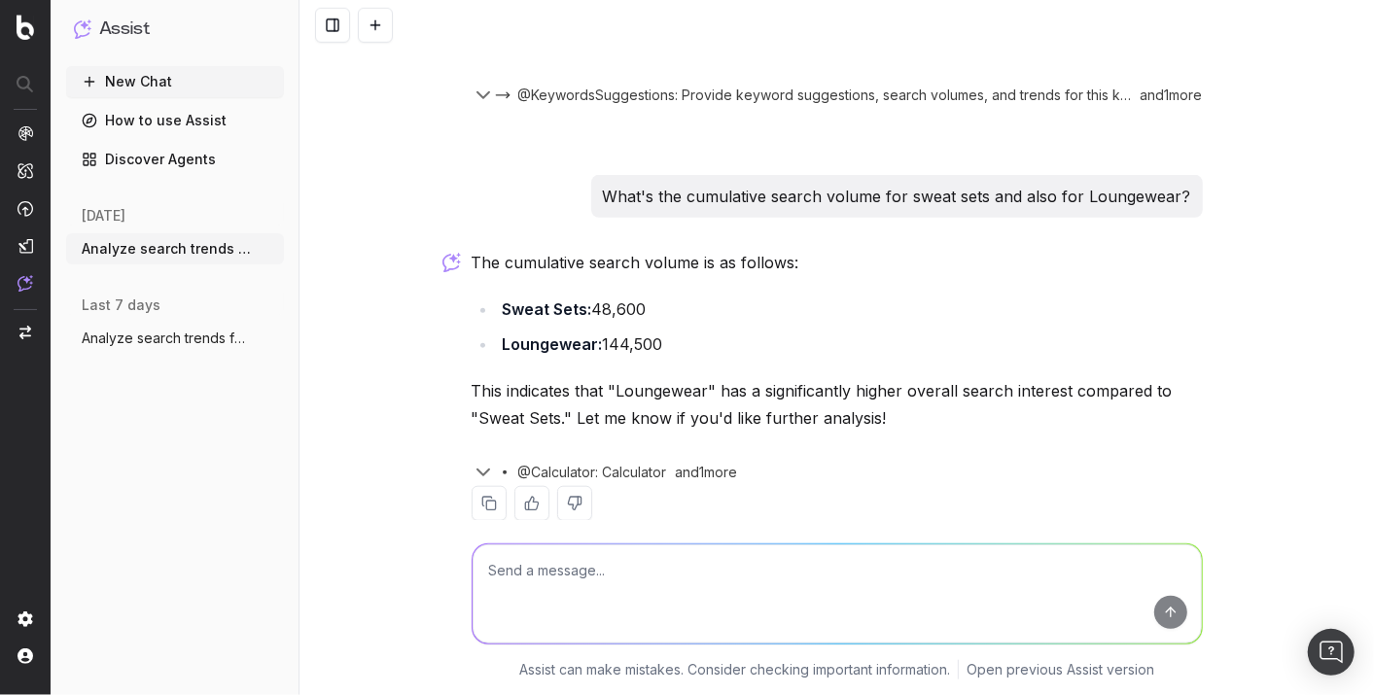
click at [643, 308] on li "Sweat Sets: 48,600" at bounding box center [850, 309] width 706 height 27
drag, startPoint x: 642, startPoint y: 307, endPoint x: 465, endPoint y: 307, distance: 176.9
click at [471, 307] on ul "Sweat Sets: 48,600 Loungewear: 144,500" at bounding box center [836, 327] width 731 height 62
copy li "Sweat Sets: 48,600"
drag, startPoint x: 666, startPoint y: 336, endPoint x: 598, endPoint y: 348, distance: 69.0
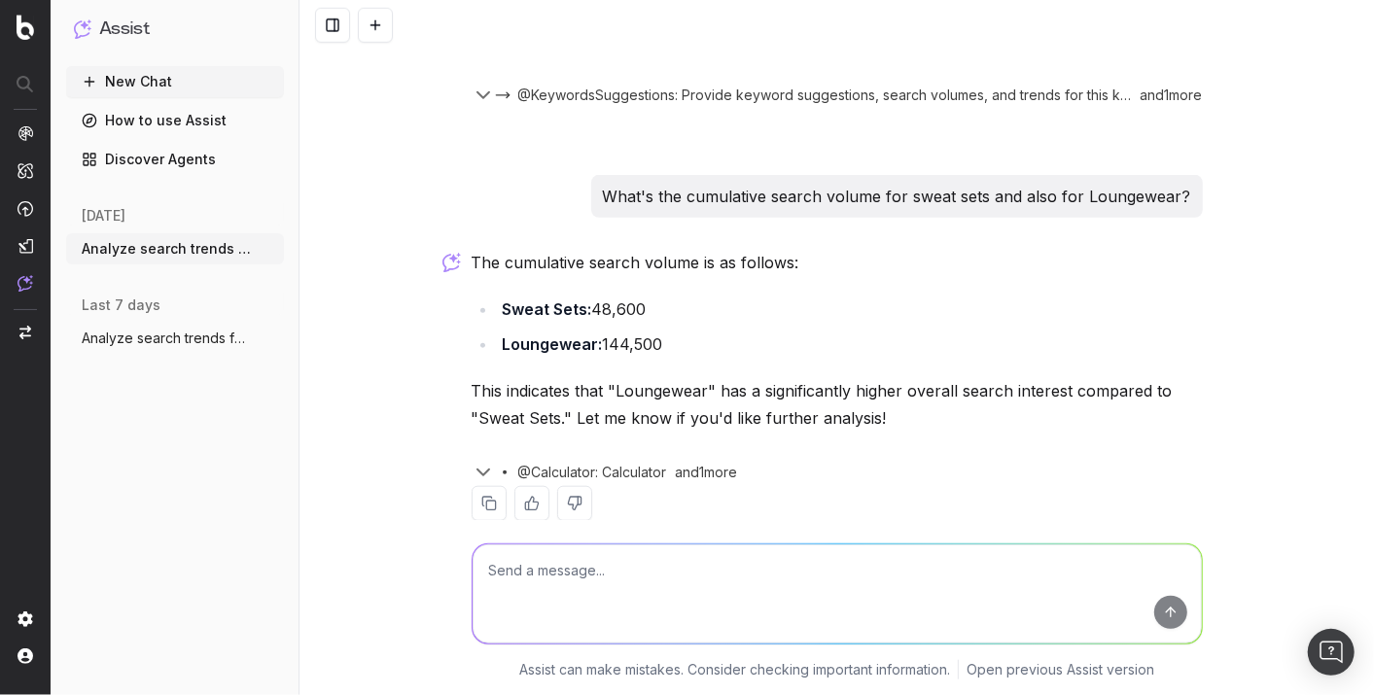
click at [598, 348] on li "Loungewear: 144,500" at bounding box center [850, 343] width 706 height 27
copy li "144,500"
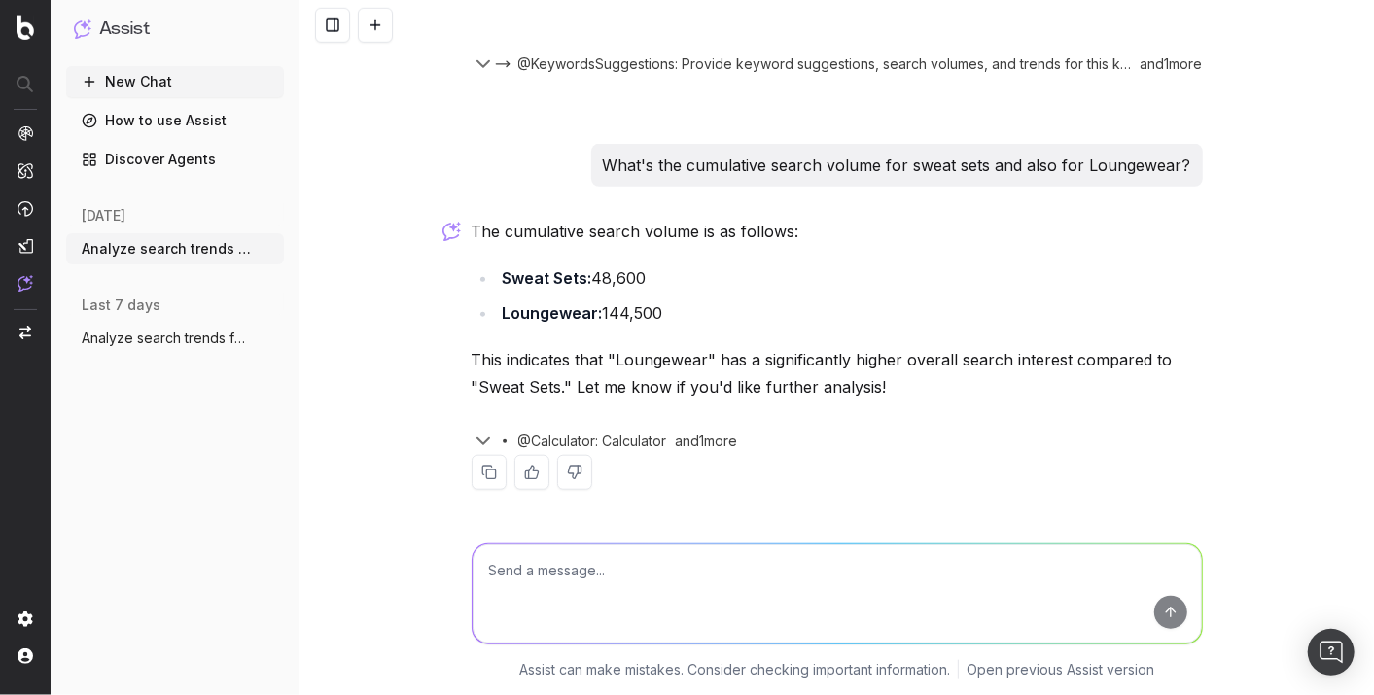
click at [685, 585] on textarea at bounding box center [836, 593] width 729 height 99
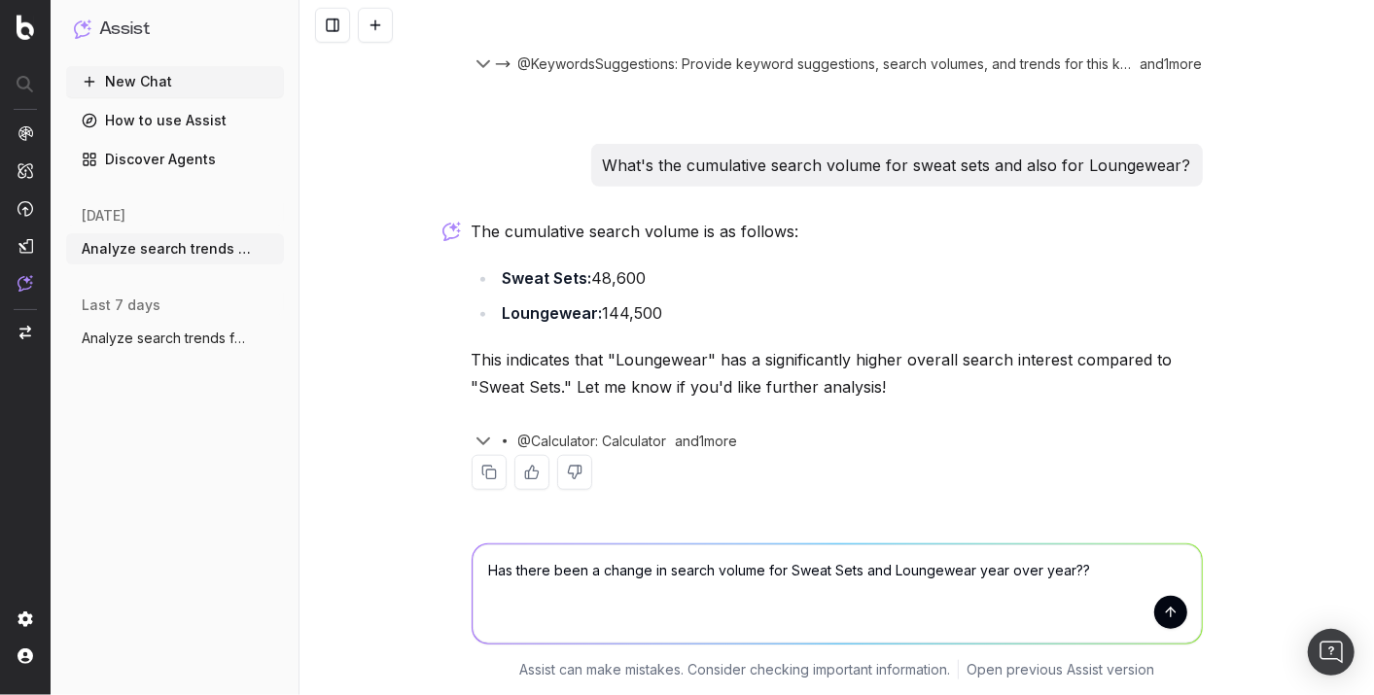
type textarea "Has there been a change in search volume for Sweat Sets and Loungewear year ove…"
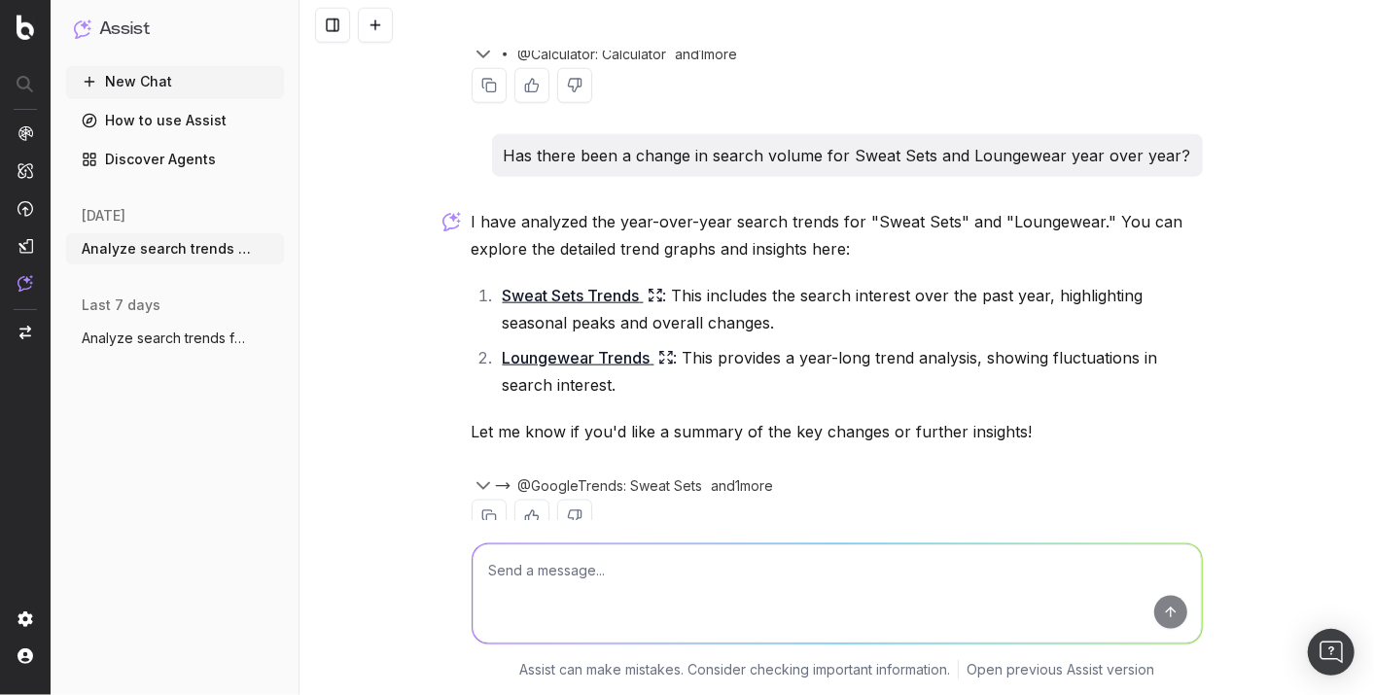
scroll to position [1178, 0]
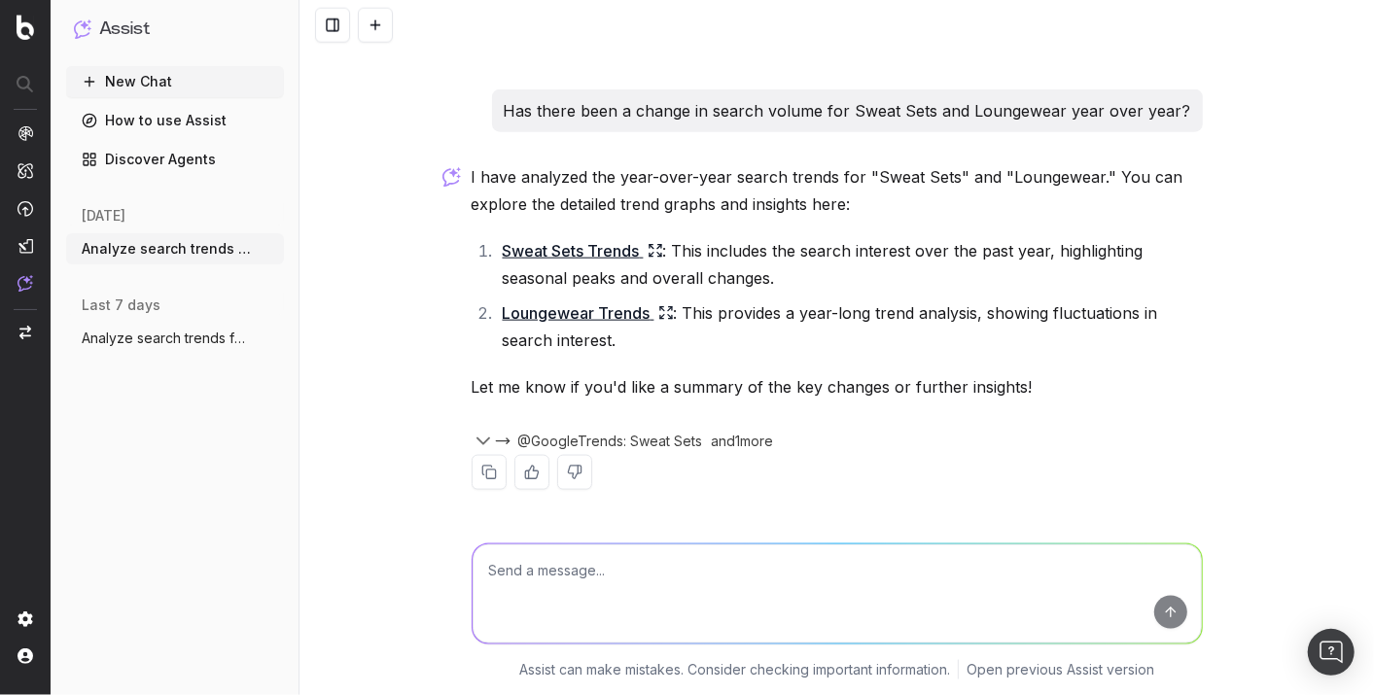
click at [633, 258] on link "Sweat Sets Trends" at bounding box center [583, 250] width 160 height 27
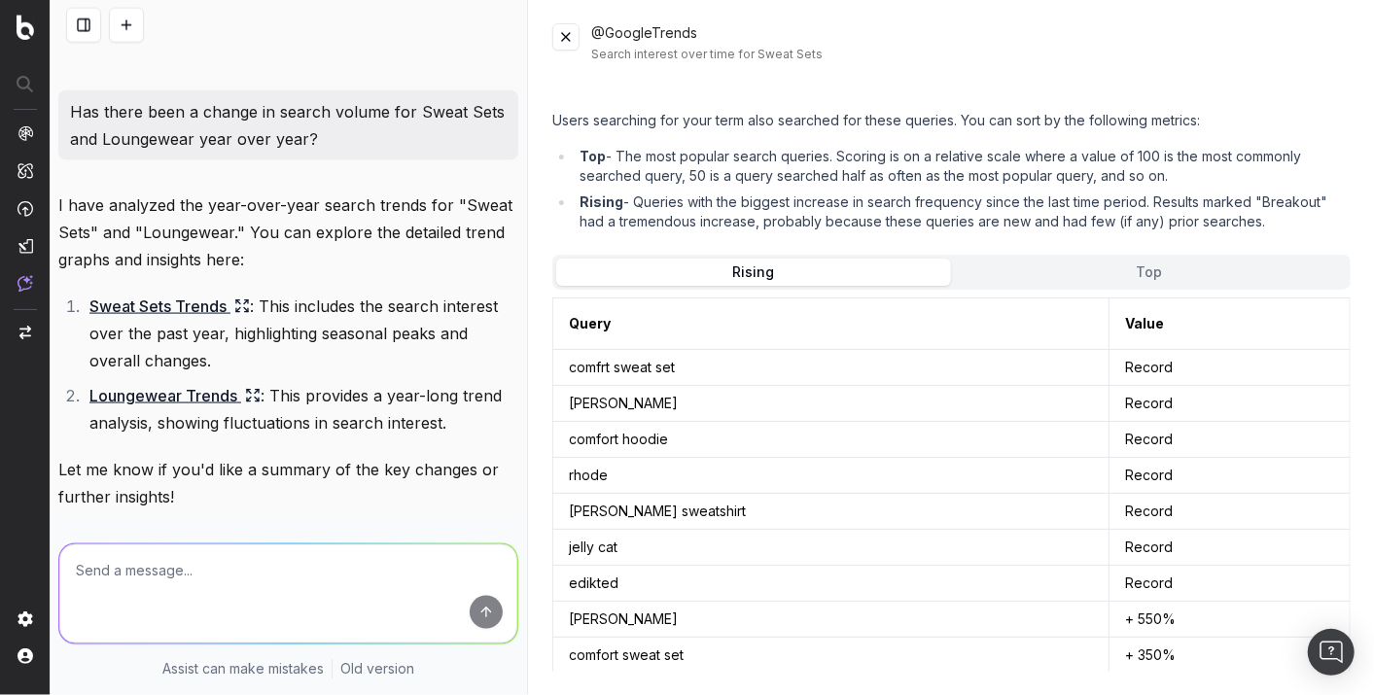
scroll to position [617, 0]
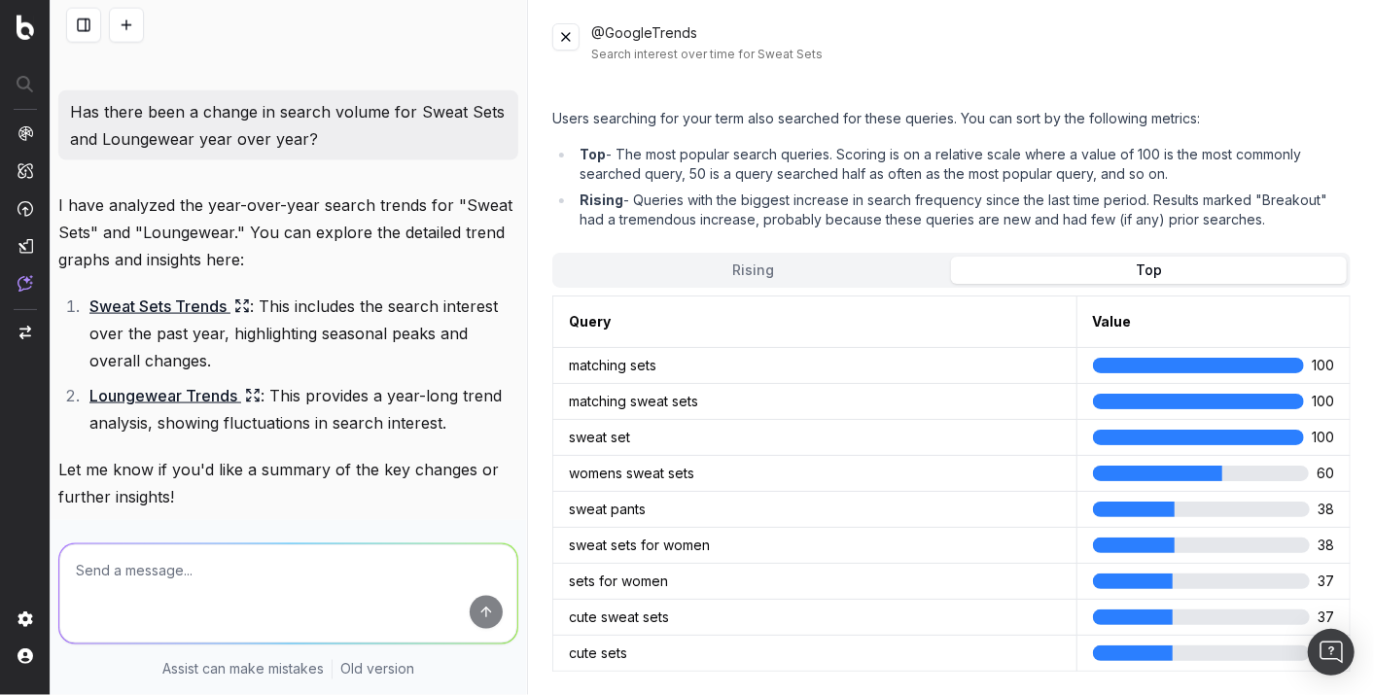
click at [1089, 260] on button "Top" at bounding box center [1149, 270] width 396 height 27
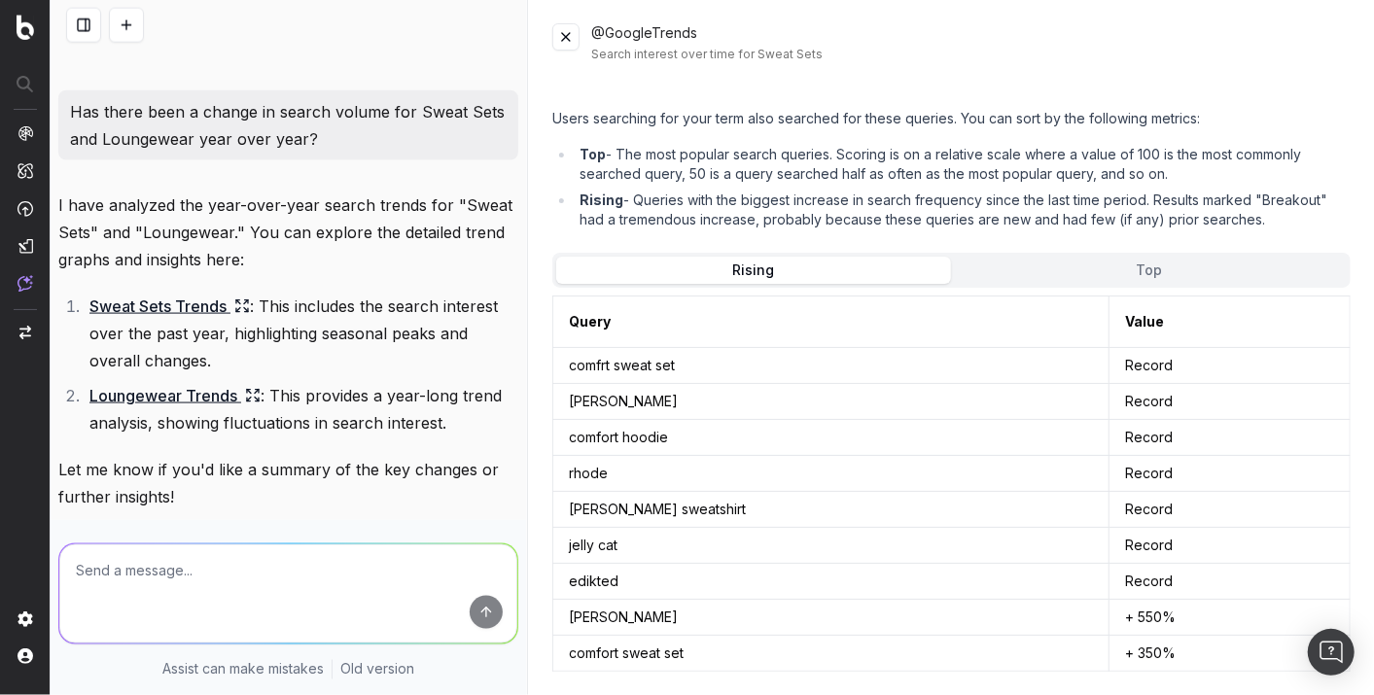
click at [838, 259] on button "Rising" at bounding box center [754, 270] width 396 height 27
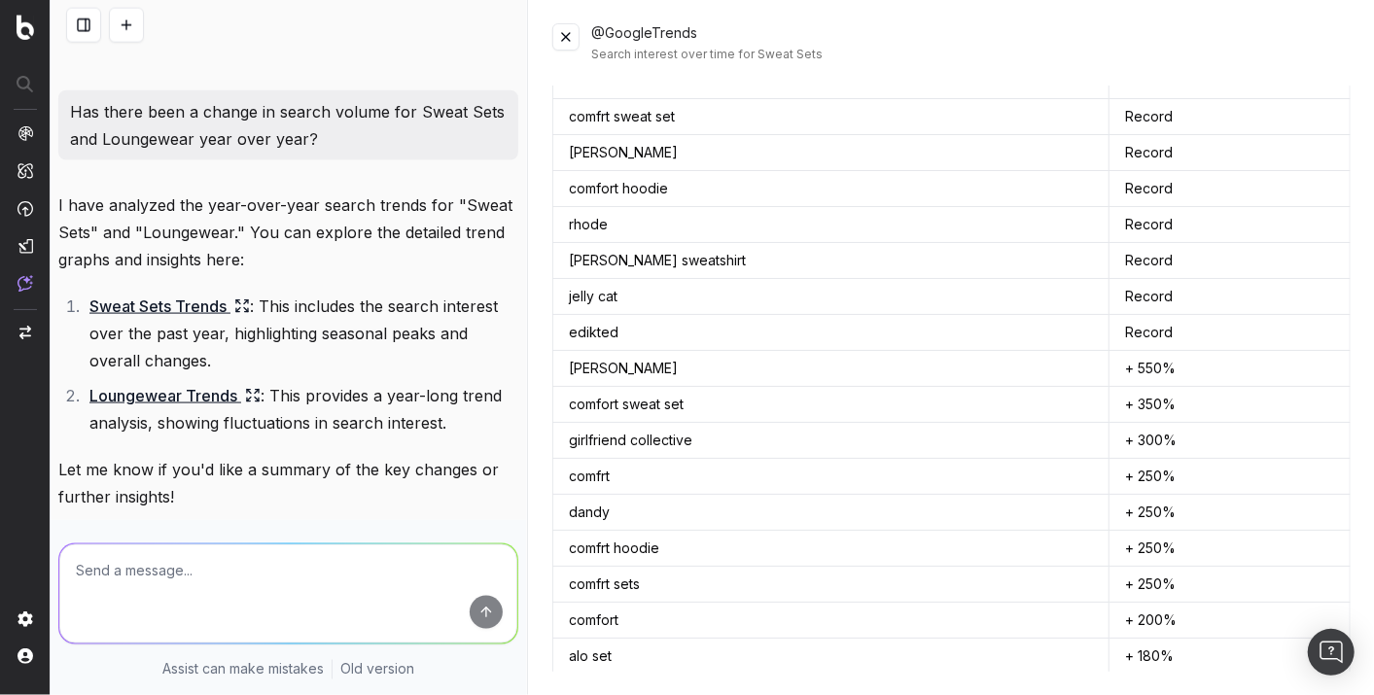
scroll to position [868, 0]
drag, startPoint x: 1121, startPoint y: 385, endPoint x: 569, endPoint y: 387, distance: 552.1
click at [569, 387] on tr "comfort sweat set + 350%" at bounding box center [950, 403] width 797 height 36
copy tr "comfort sweat set + 350%"
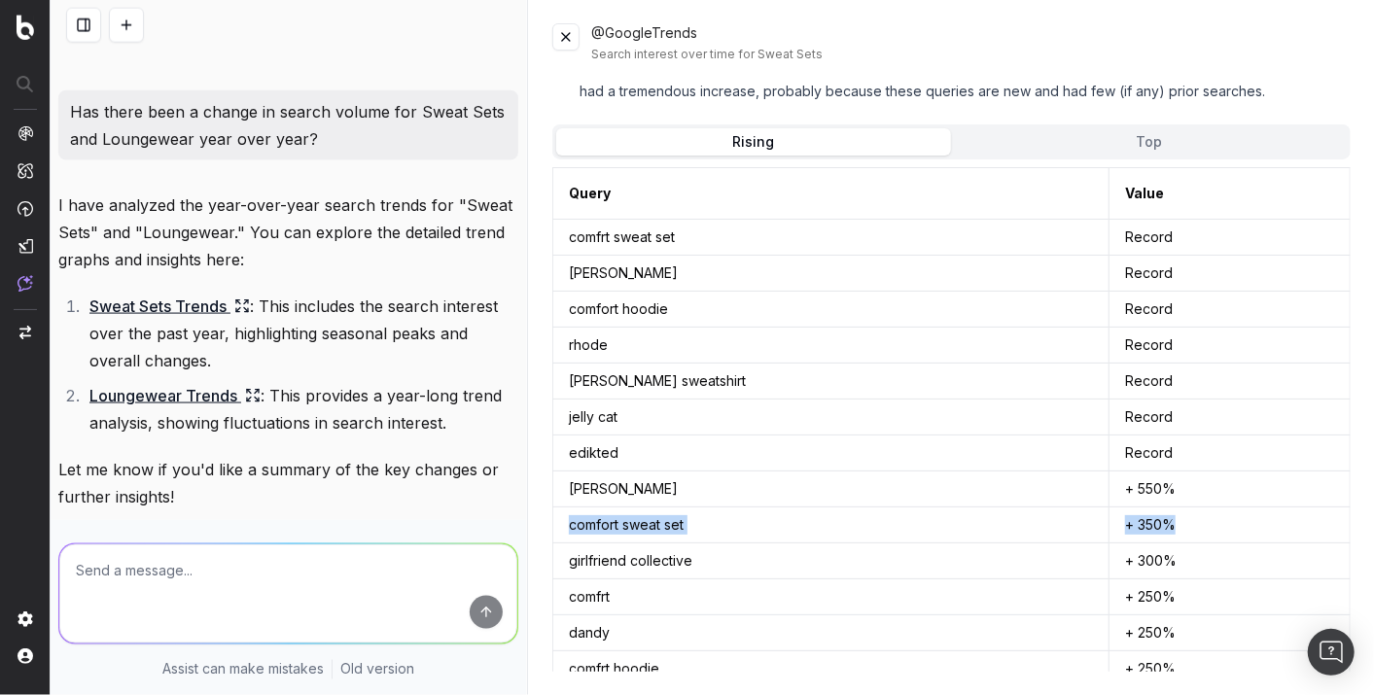
scroll to position [747, 0]
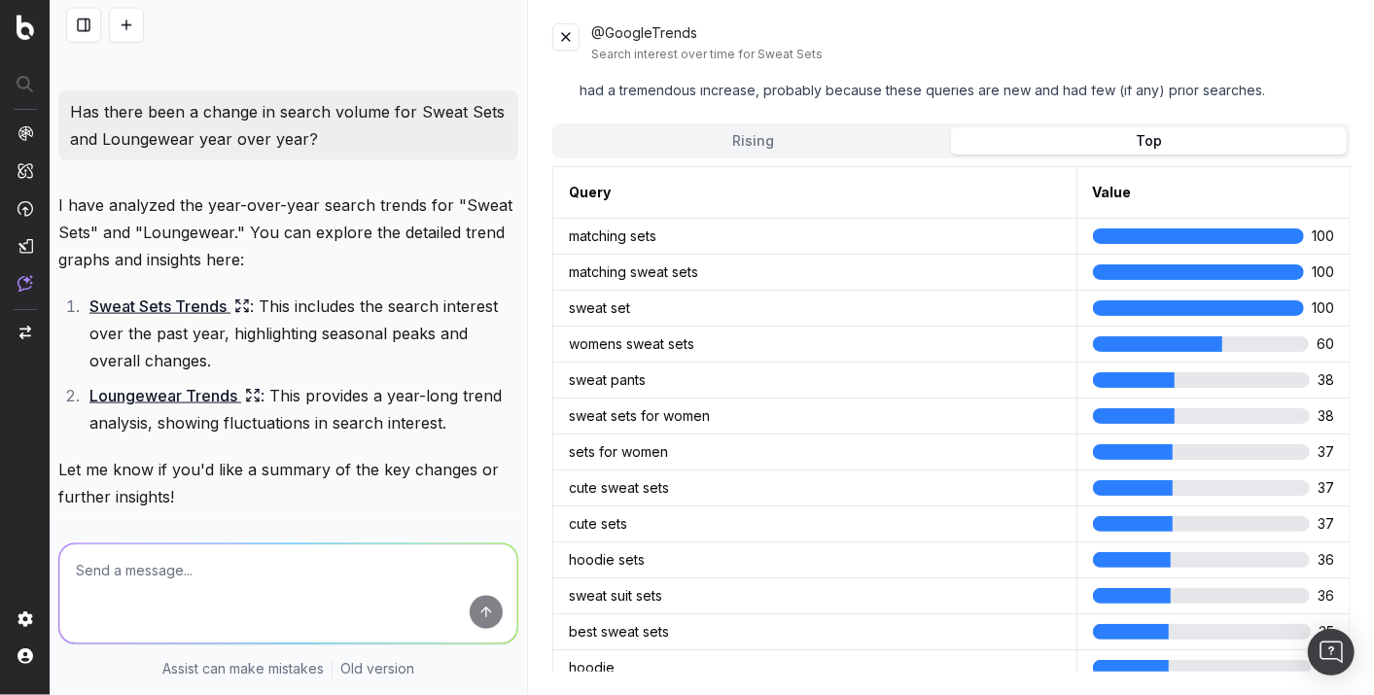
click at [1098, 133] on button "Top" at bounding box center [1149, 140] width 396 height 27
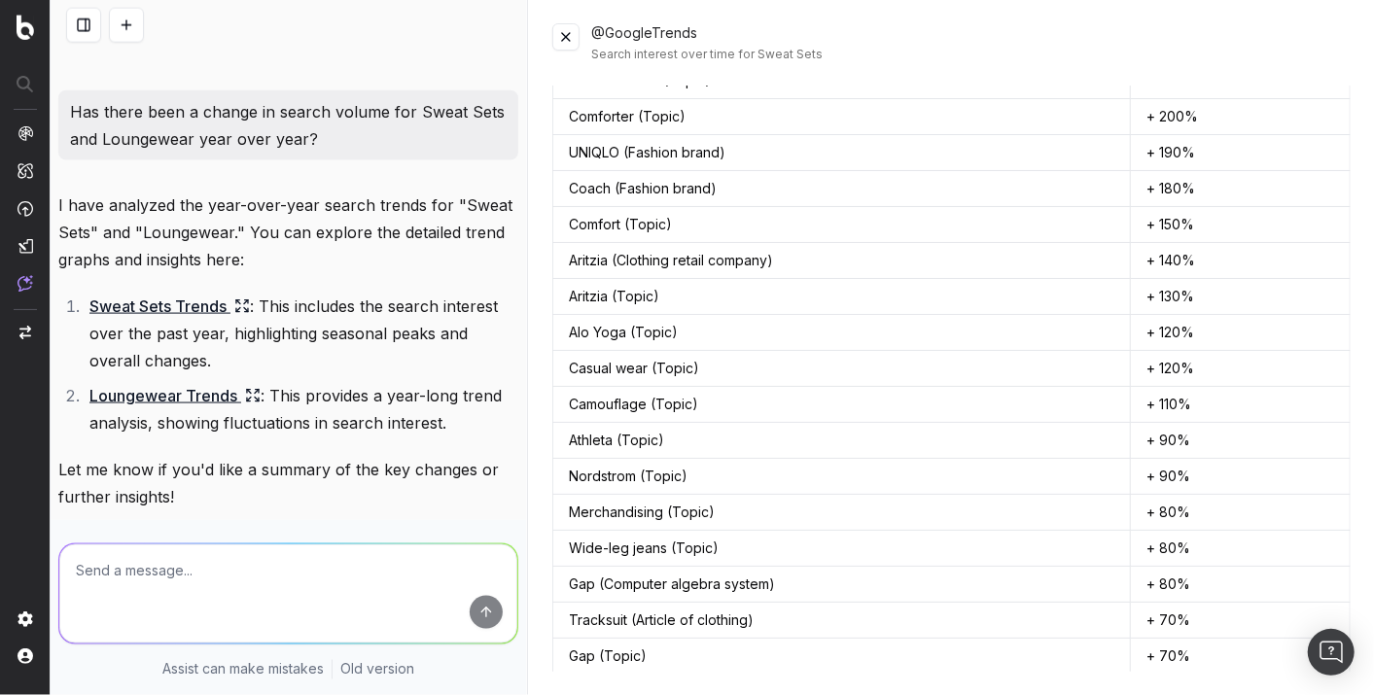
scroll to position [2442, 0]
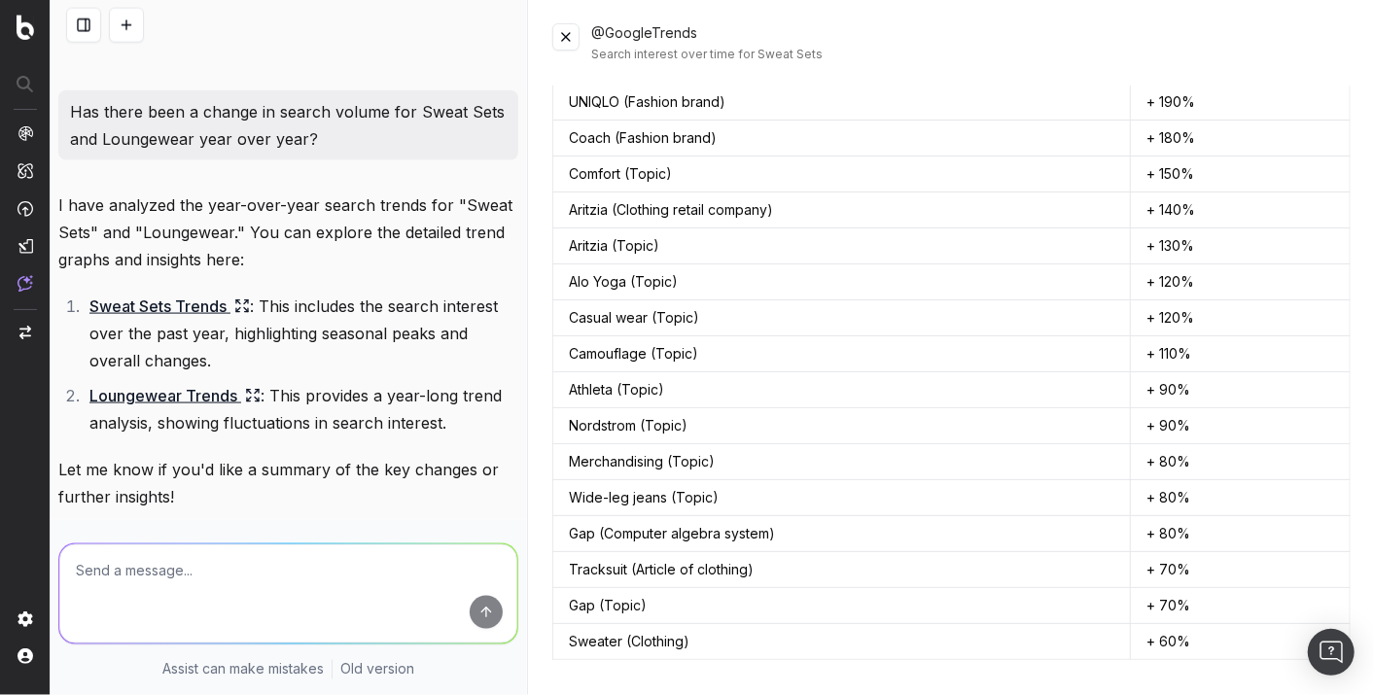
click at [719, 625] on link "View full Google Trends data" at bounding box center [658, 694] width 213 height 19
click at [157, 389] on link "Loungewear Trends" at bounding box center [174, 395] width 171 height 27
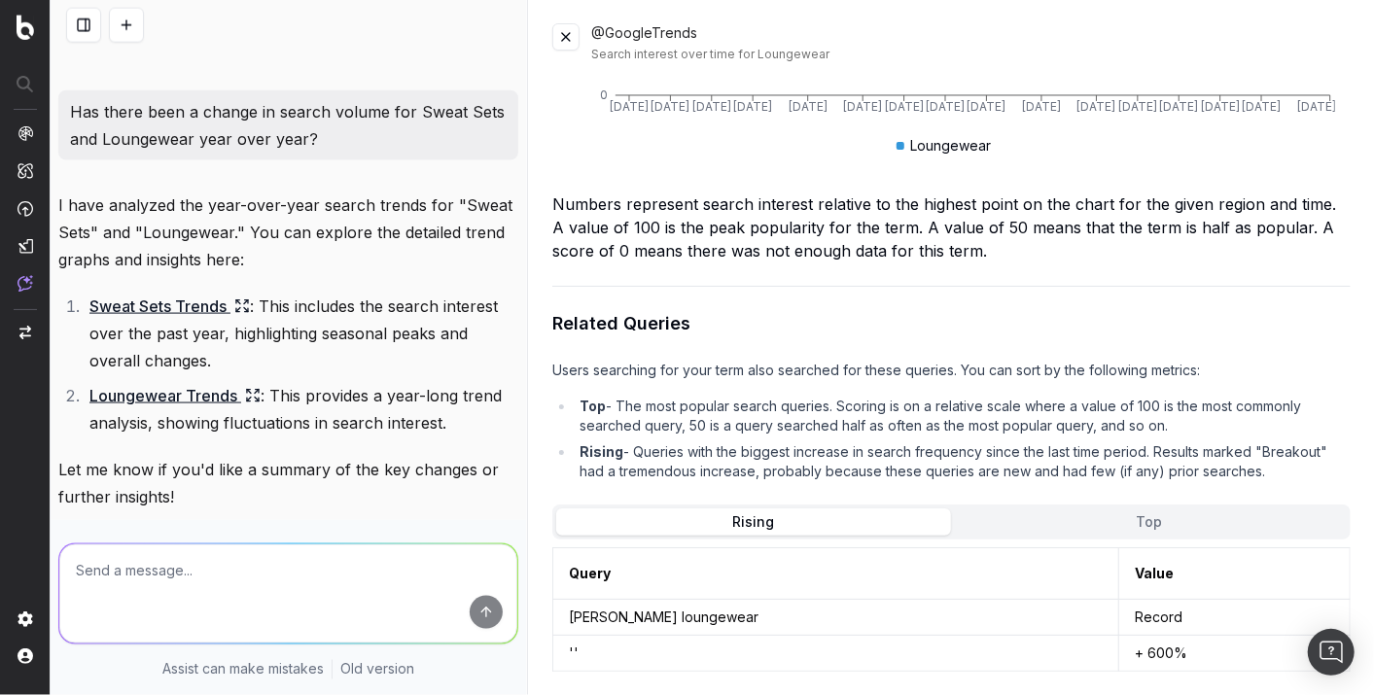
scroll to position [148, 0]
